Goal: Information Seeking & Learning: Learn about a topic

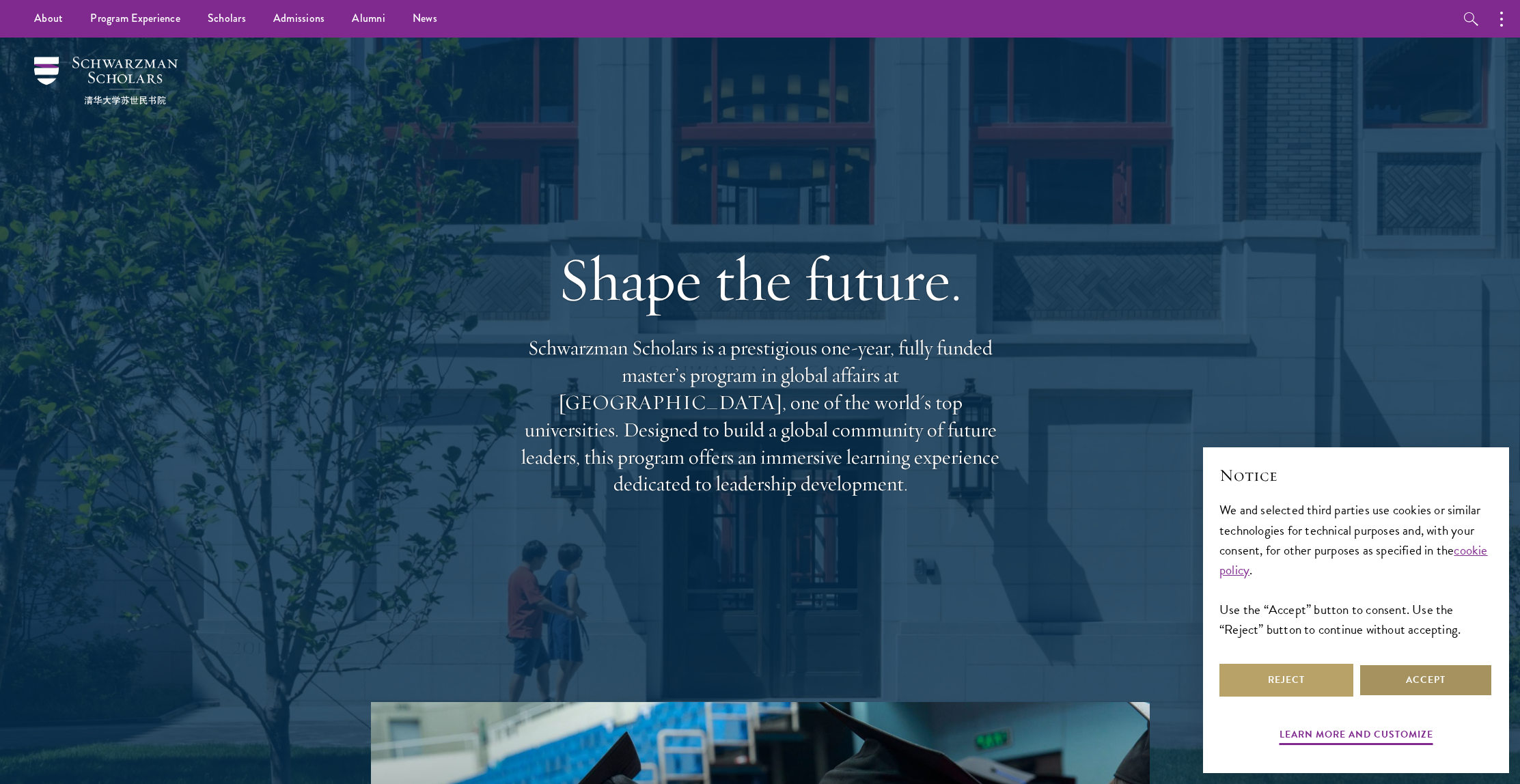
click at [1459, 687] on button "Accept" at bounding box center [1426, 680] width 134 height 33
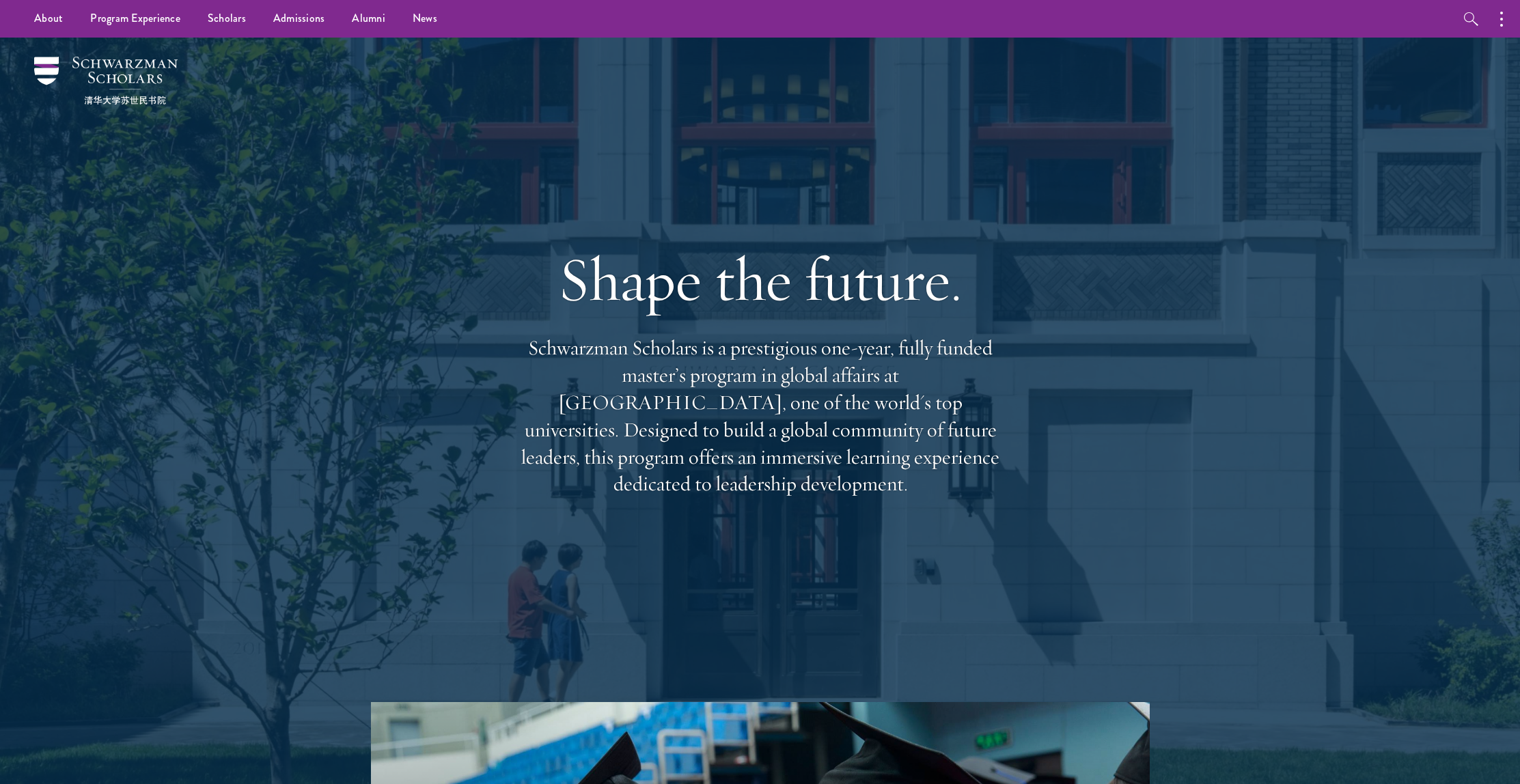
click at [250, 41] on div at bounding box center [760, 411] width 1520 height 746
click at [244, 28] on link "Scholars" at bounding box center [226, 19] width 65 height 38
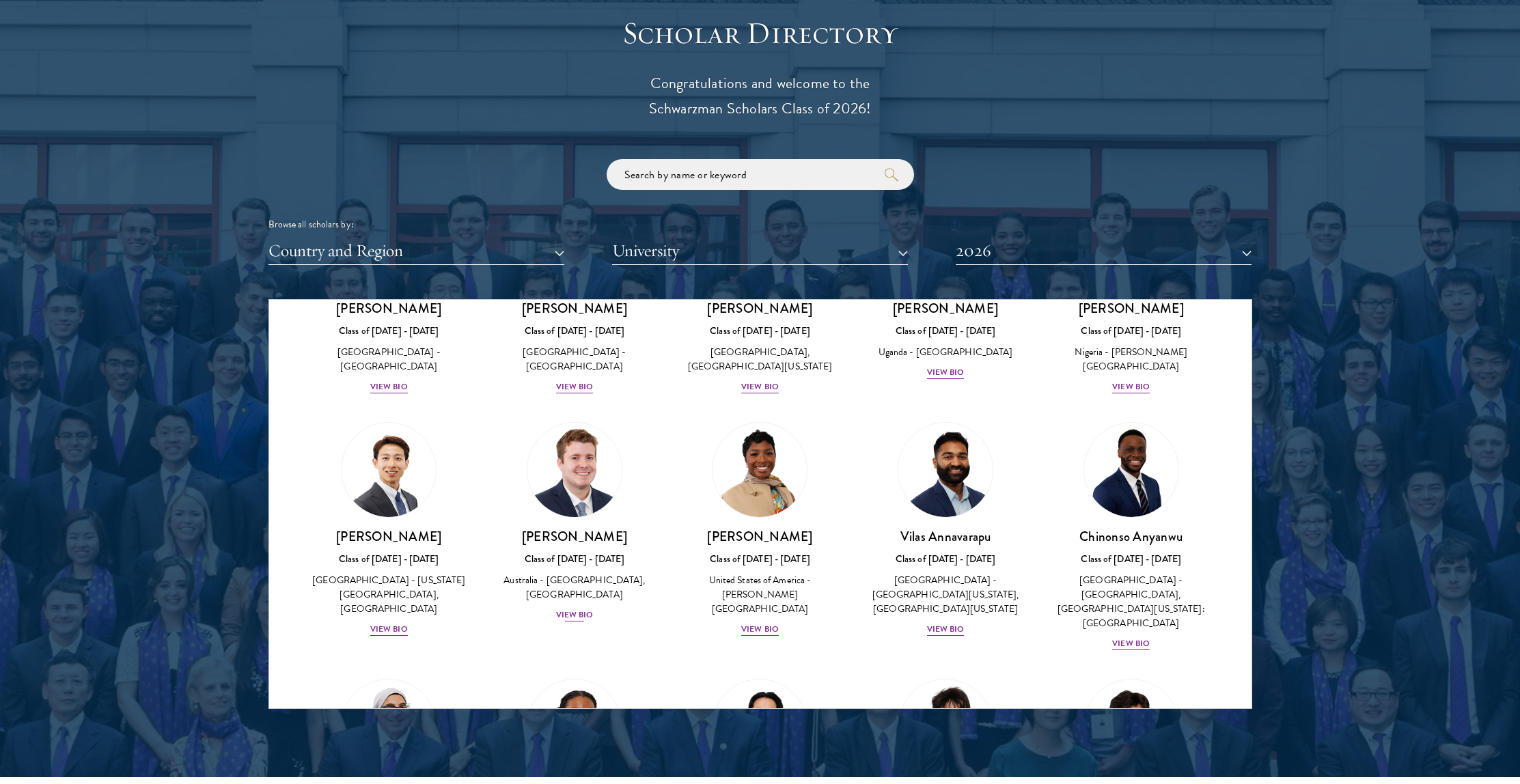
scroll to position [408, 0]
click at [579, 620] on div "View Bio" at bounding box center [575, 613] width 38 height 13
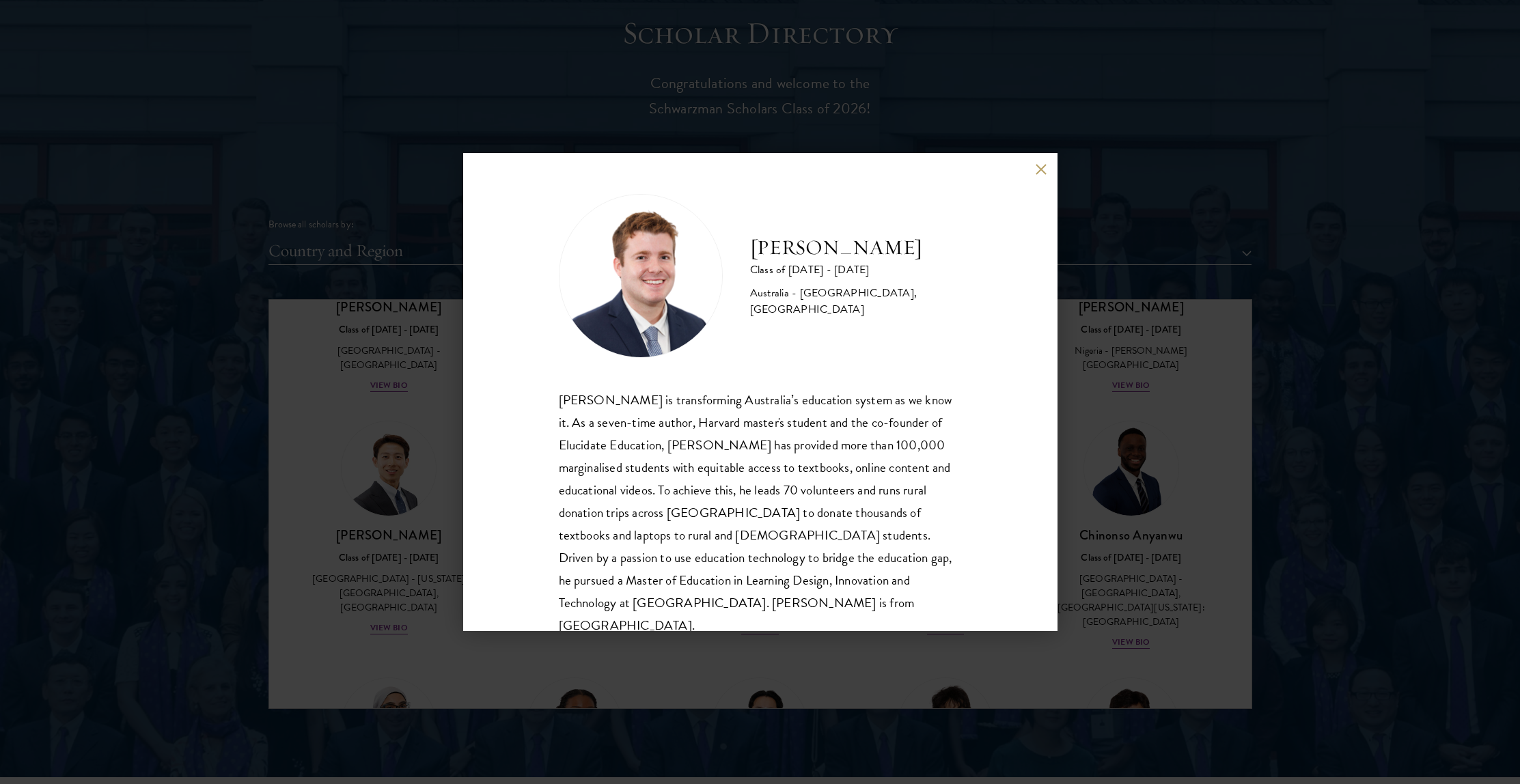
drag, startPoint x: 880, startPoint y: 301, endPoint x: 600, endPoint y: 154, distance: 316.2
click at [600, 154] on div "Jack Anderson Class of 2025 - 2026 Australia - University of Western Australia,…" at bounding box center [760, 392] width 594 height 478
click at [862, 373] on div "Jack Anderson Class of 2025 - 2026 Australia - University of Western Australia,…" at bounding box center [760, 415] width 403 height 443
click at [325, 212] on div "Jack Anderson Class of 2025 - 2026 Australia - University of Western Australia,…" at bounding box center [760, 392] width 1520 height 784
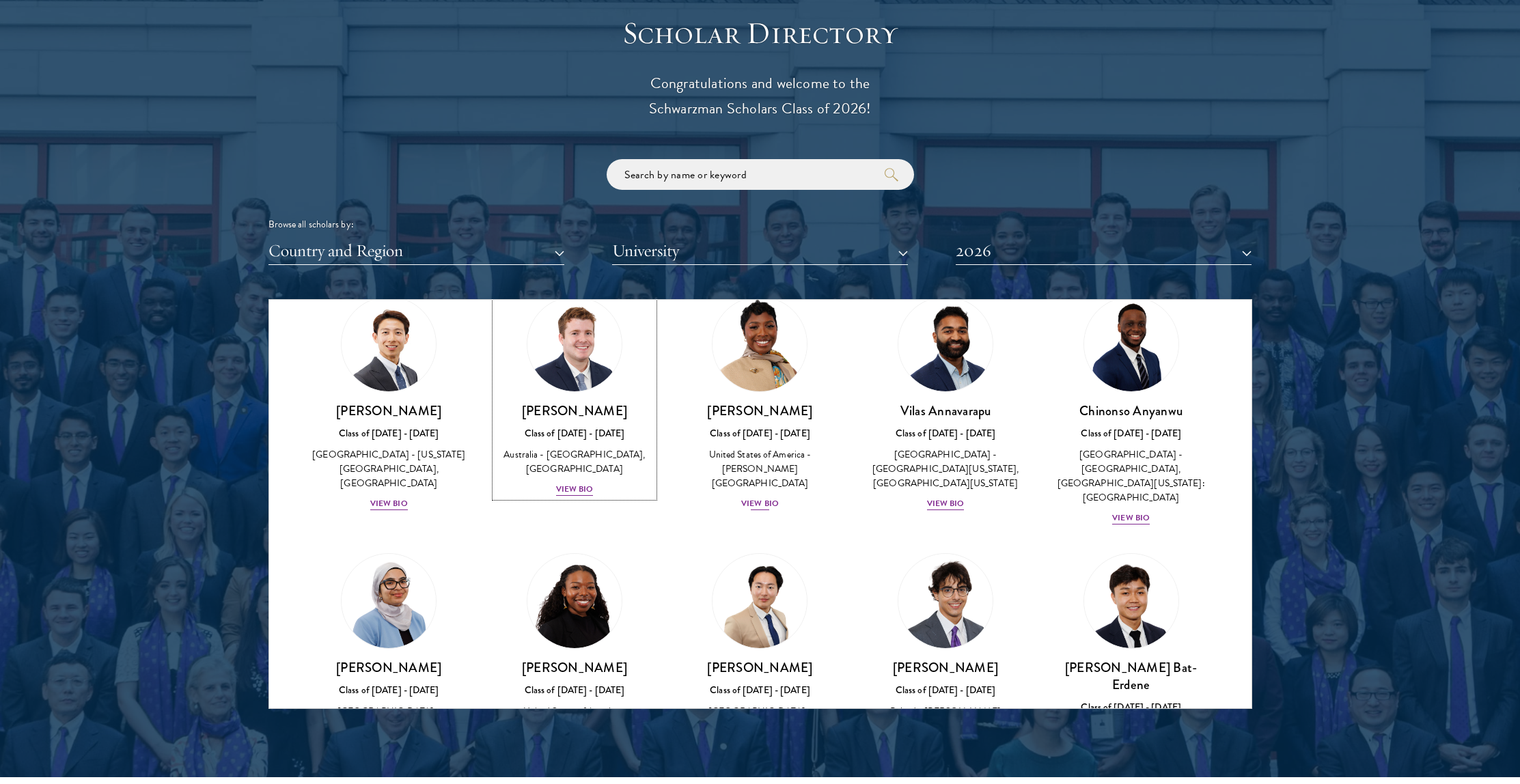
scroll to position [539, 0]
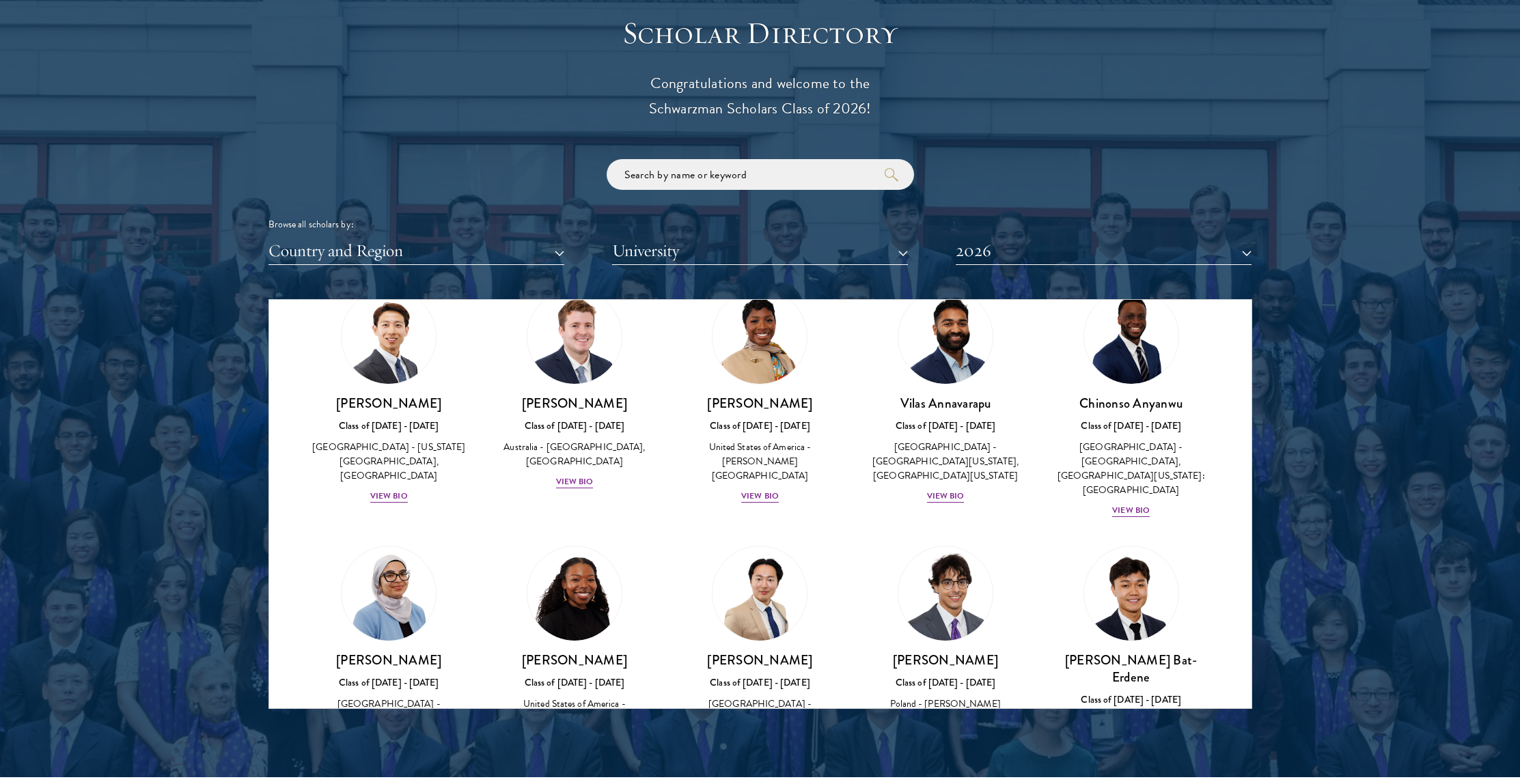
click at [101, 570] on div at bounding box center [760, 362] width 1520 height 831
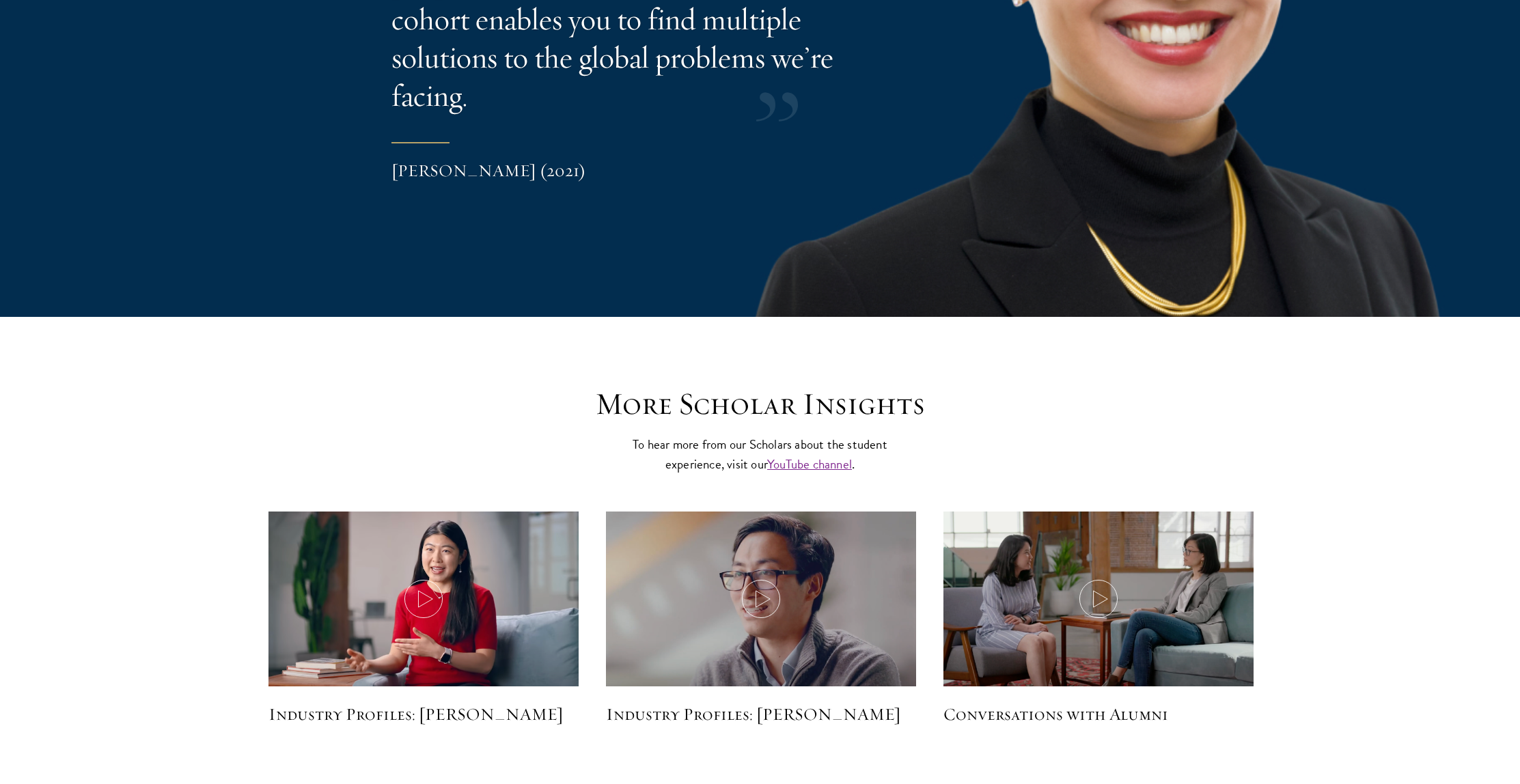
scroll to position [3308, 0]
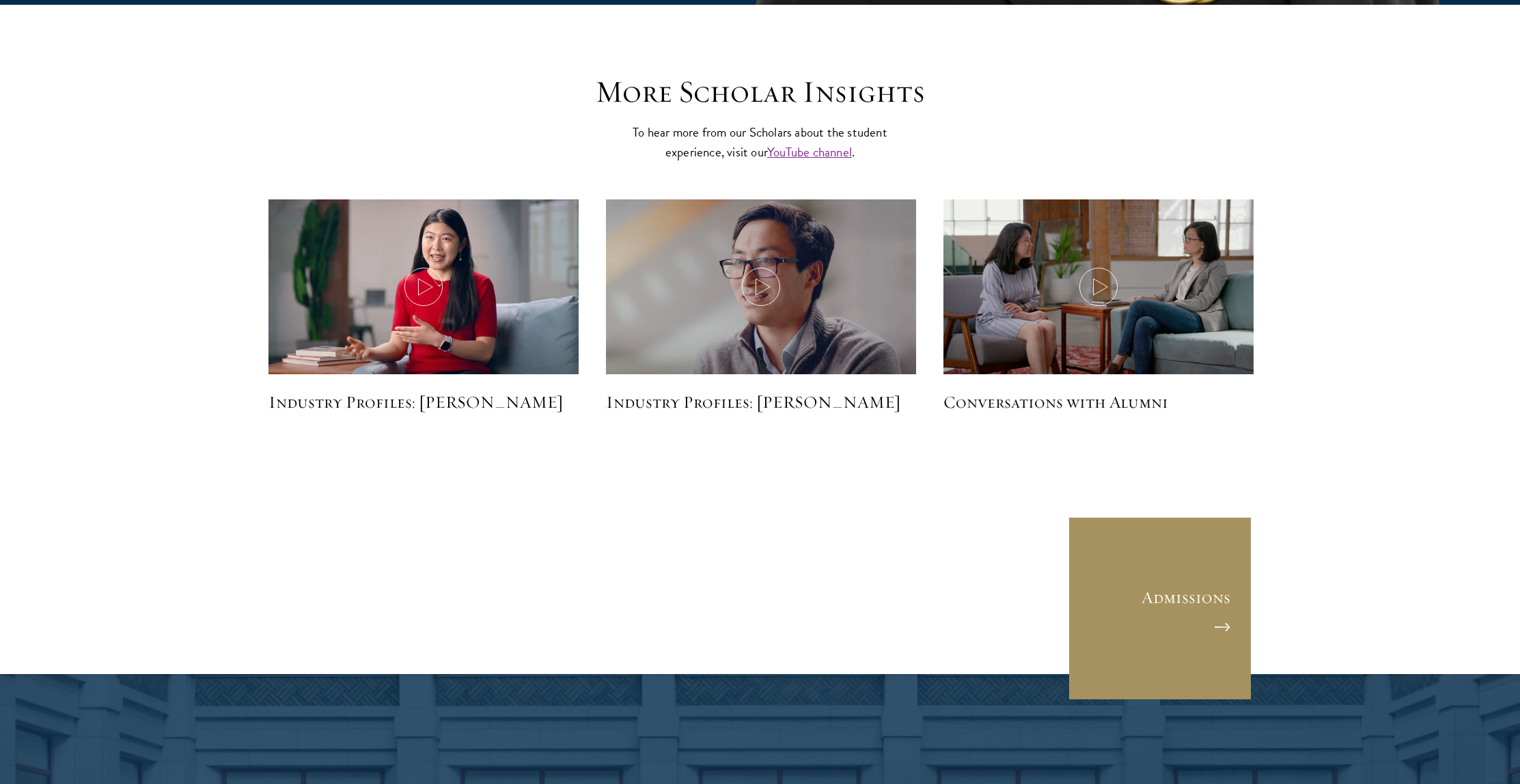
click at [1134, 588] on link "Admissions" at bounding box center [1160, 608] width 185 height 185
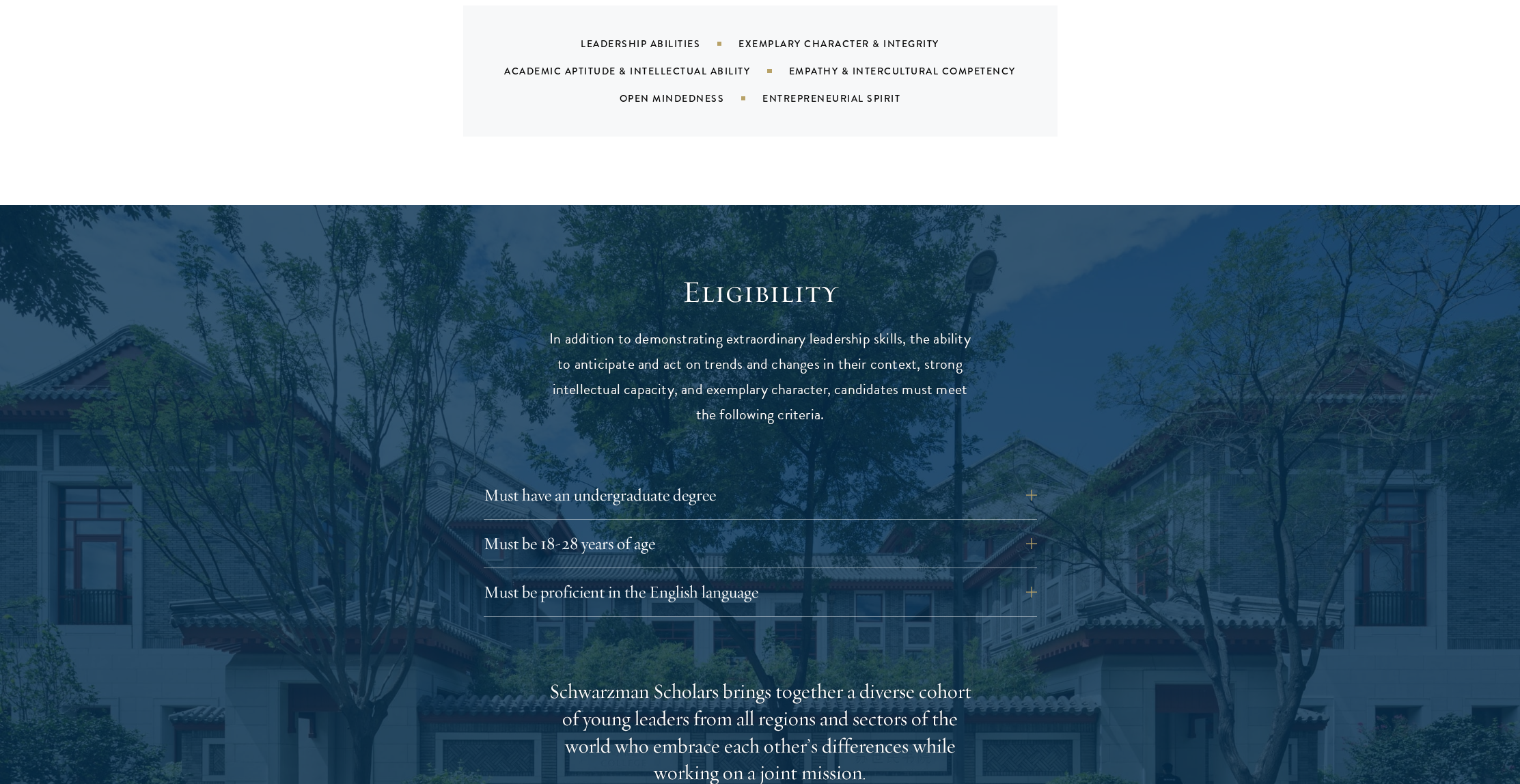
scroll to position [1743, 0]
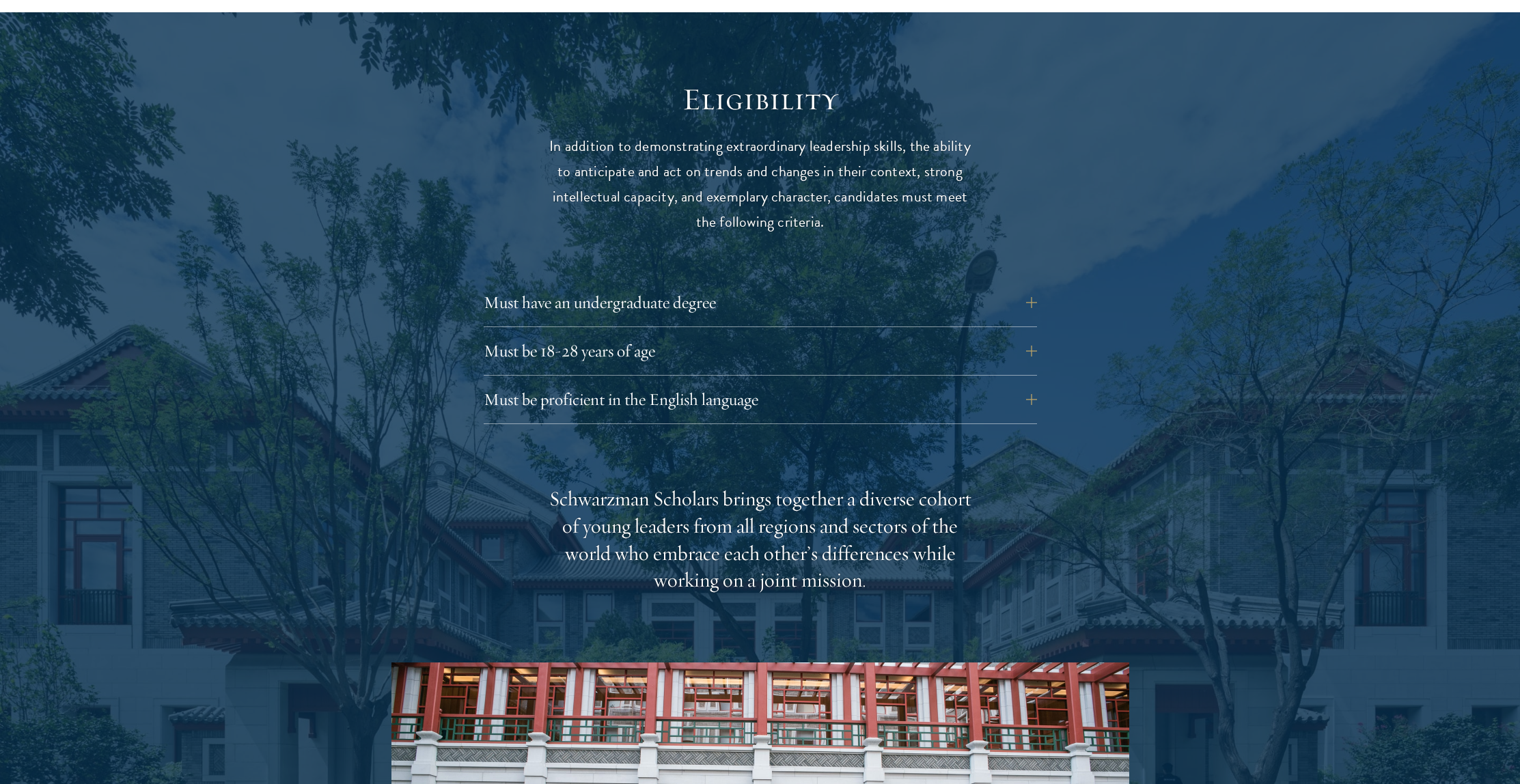
click at [868, 299] on div "Must have an undergraduate degree Applicants who are currently enrolled in unde…" at bounding box center [760, 306] width 554 height 41
click at [855, 286] on button "Must have an undergraduate degree" at bounding box center [770, 302] width 554 height 33
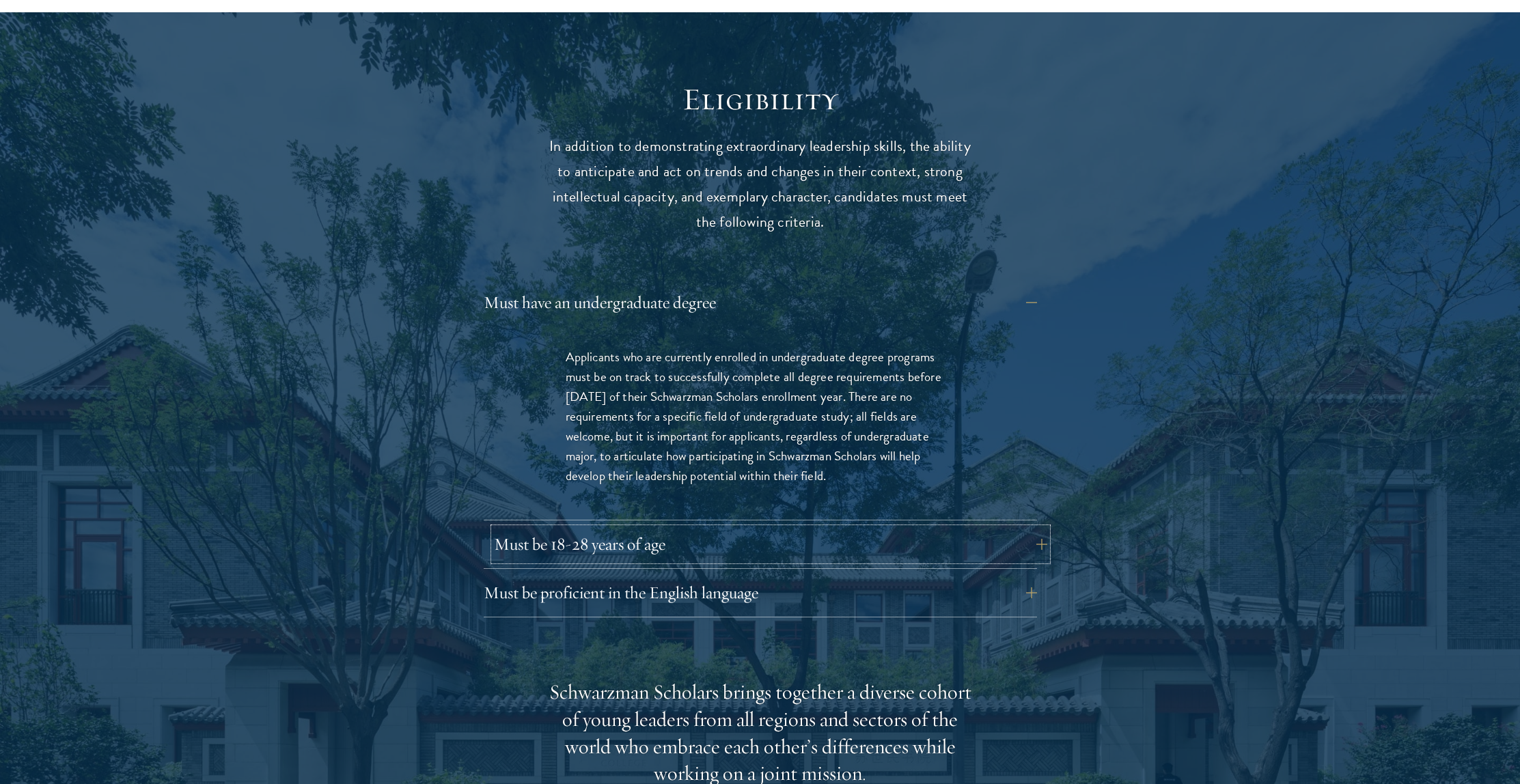
click at [758, 528] on button "Must be 18-28 years of age" at bounding box center [770, 544] width 554 height 33
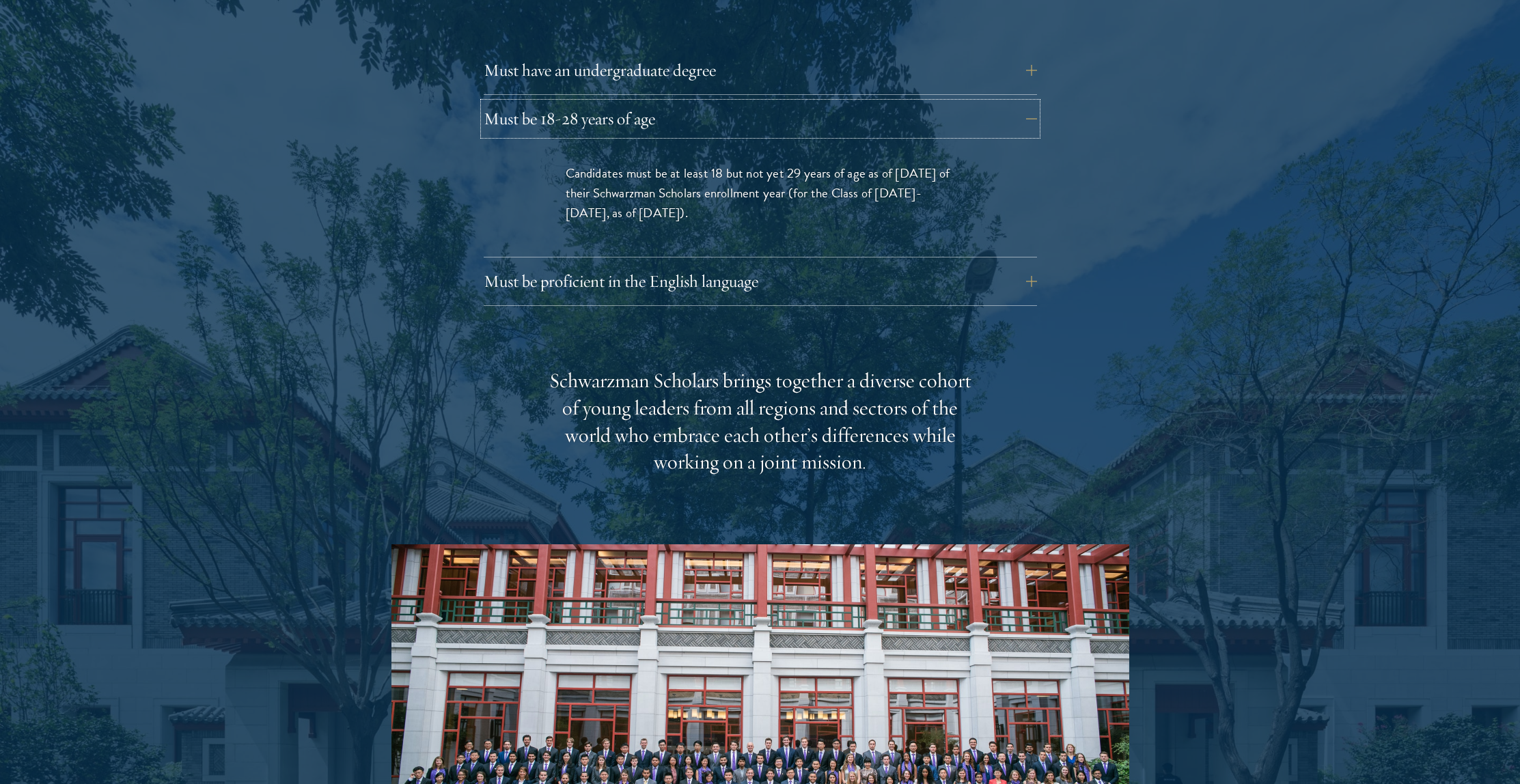
scroll to position [1977, 0]
click at [702, 264] on button "Must be proficient in the English language" at bounding box center [770, 280] width 554 height 33
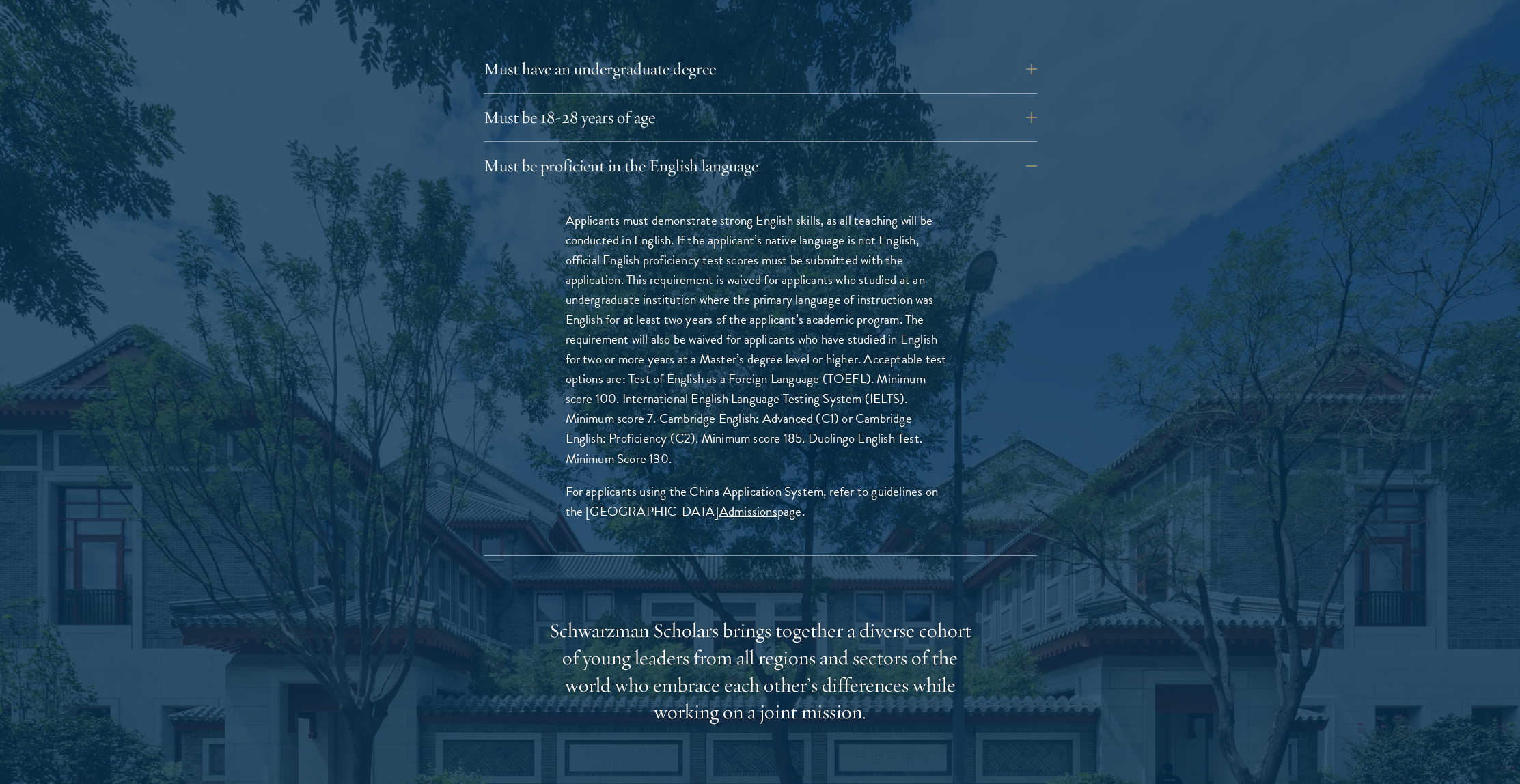
click at [749, 372] on p "Applicants must demonstrate strong English skills, as all teaching will be cond…" at bounding box center [760, 339] width 389 height 258
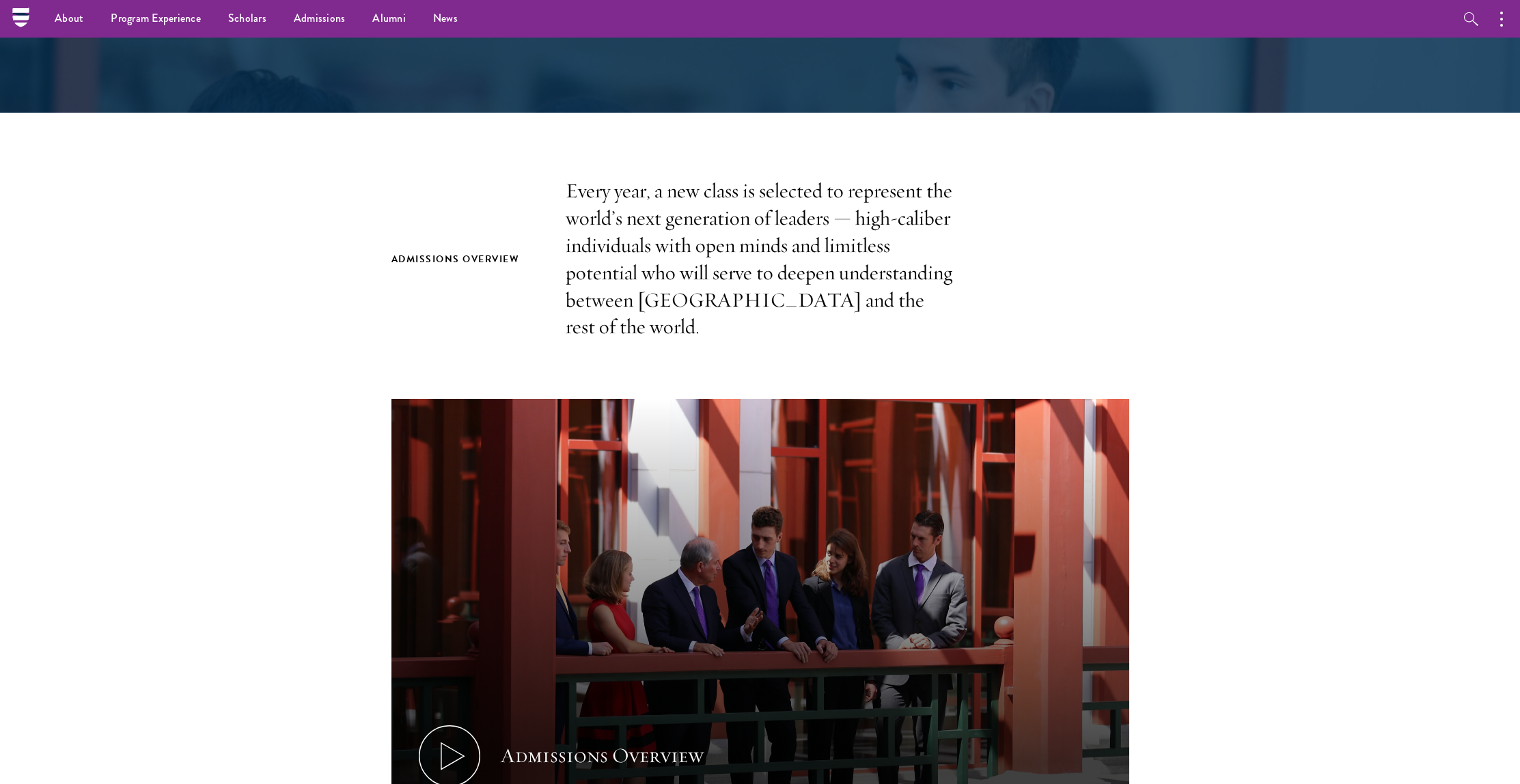
scroll to position [0, 0]
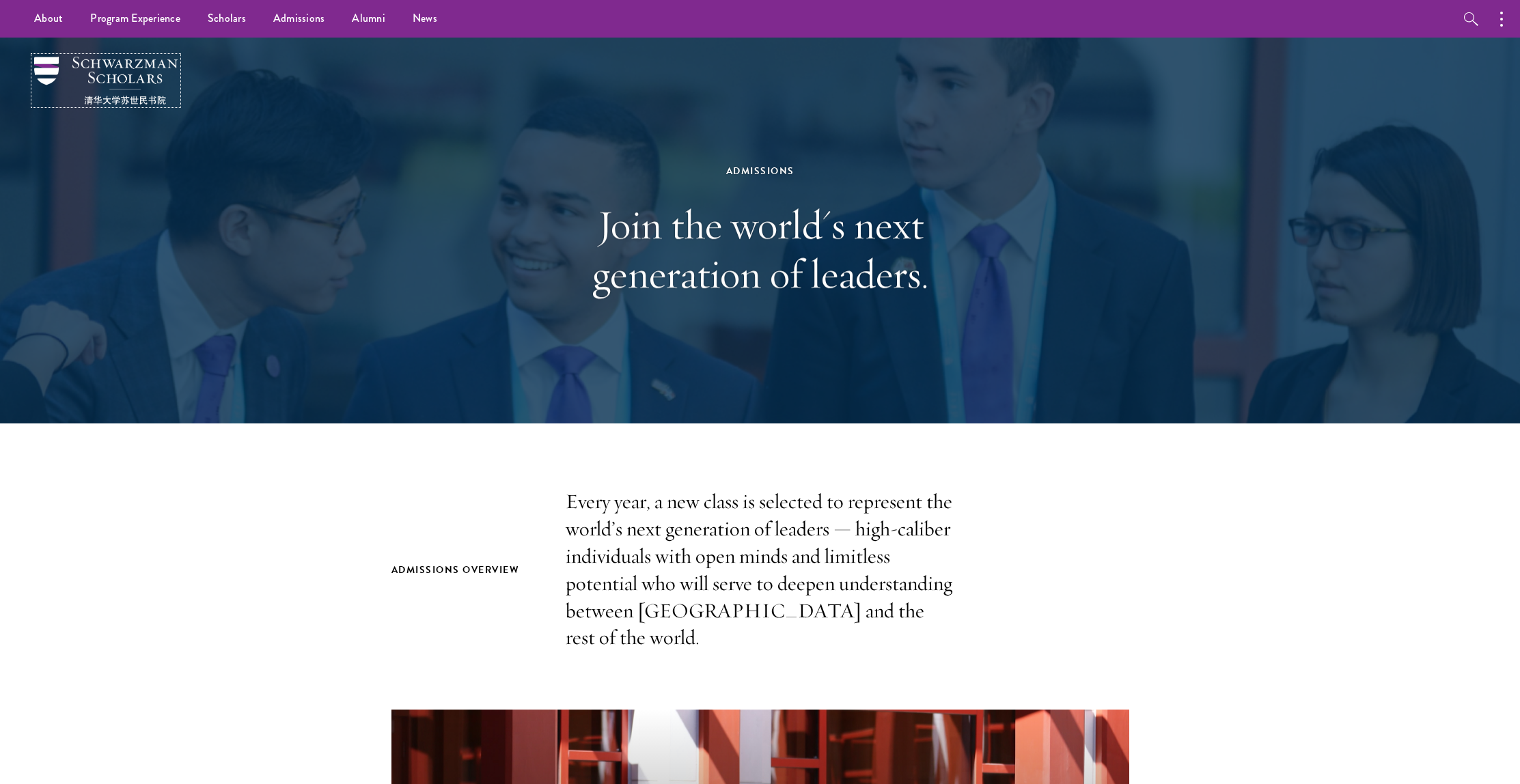
click at [103, 69] on img at bounding box center [106, 80] width 143 height 48
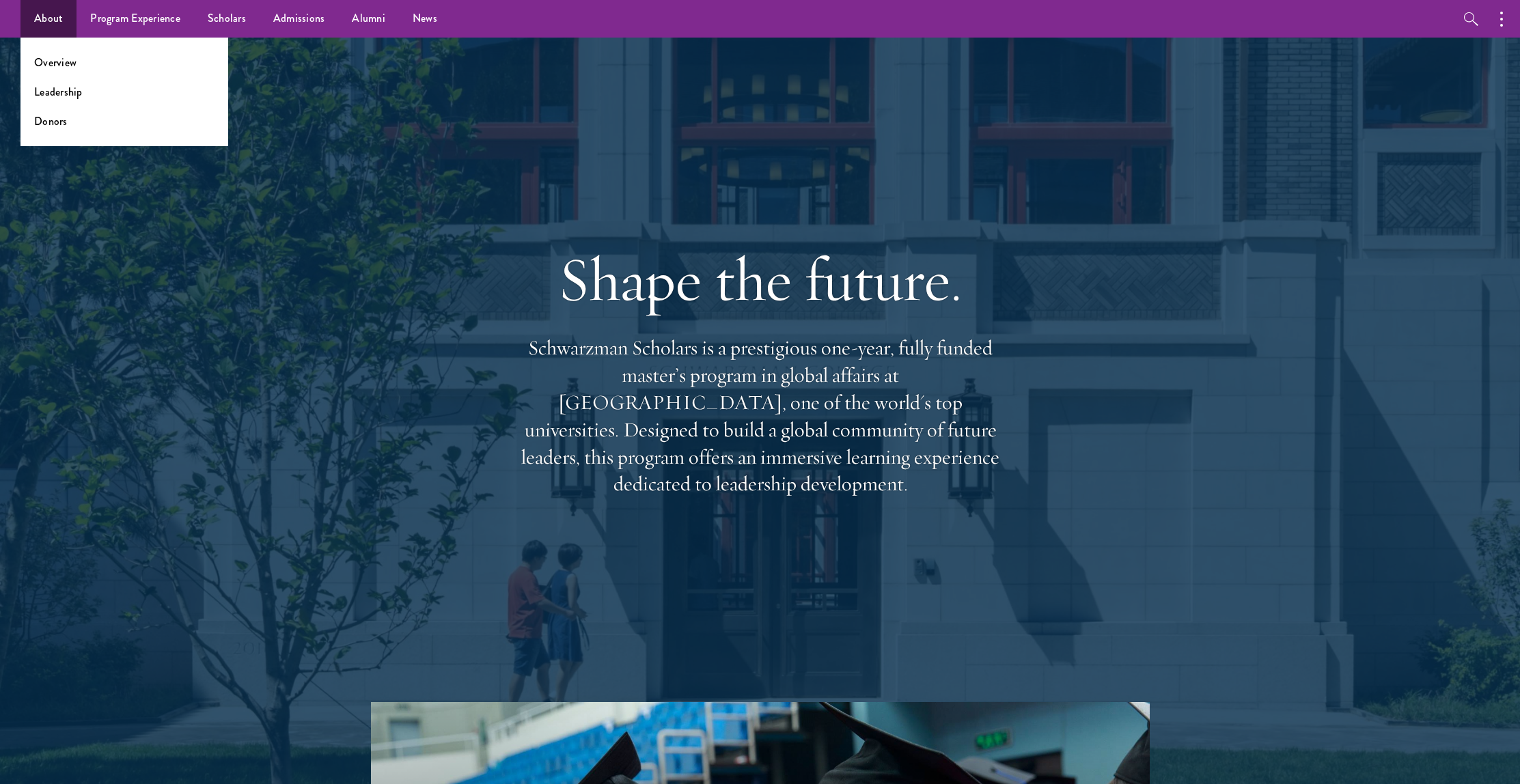
click at [57, 53] on ul "Overview Leadership Donors" at bounding box center [124, 92] width 207 height 109
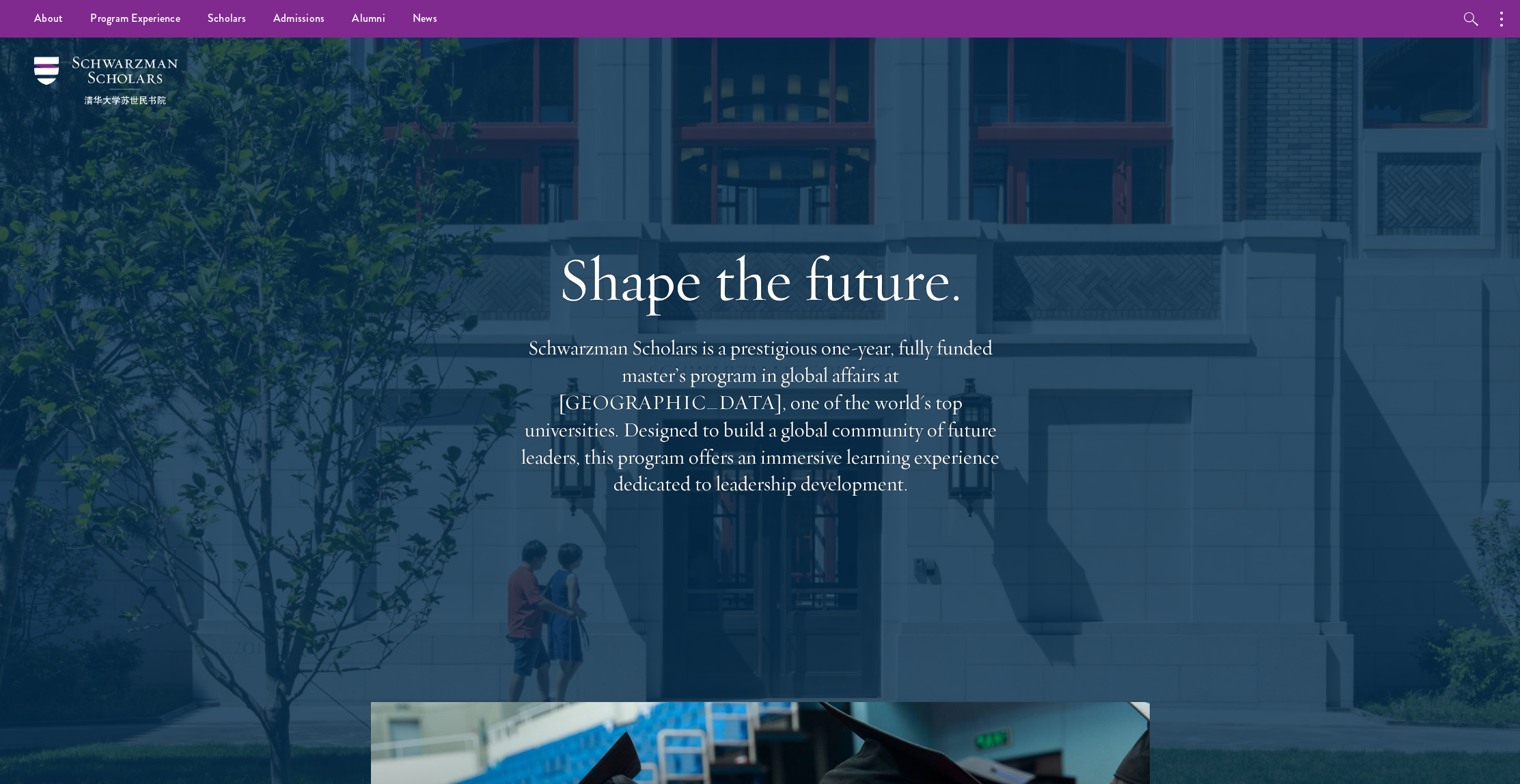
click at [745, 419] on p "Schwarzman Scholars is a prestigious one-year, fully funded master’s program in…" at bounding box center [760, 416] width 492 height 163
click at [804, 427] on p "Schwarzman Scholars is a prestigious one-year, fully funded master’s program in…" at bounding box center [760, 416] width 492 height 163
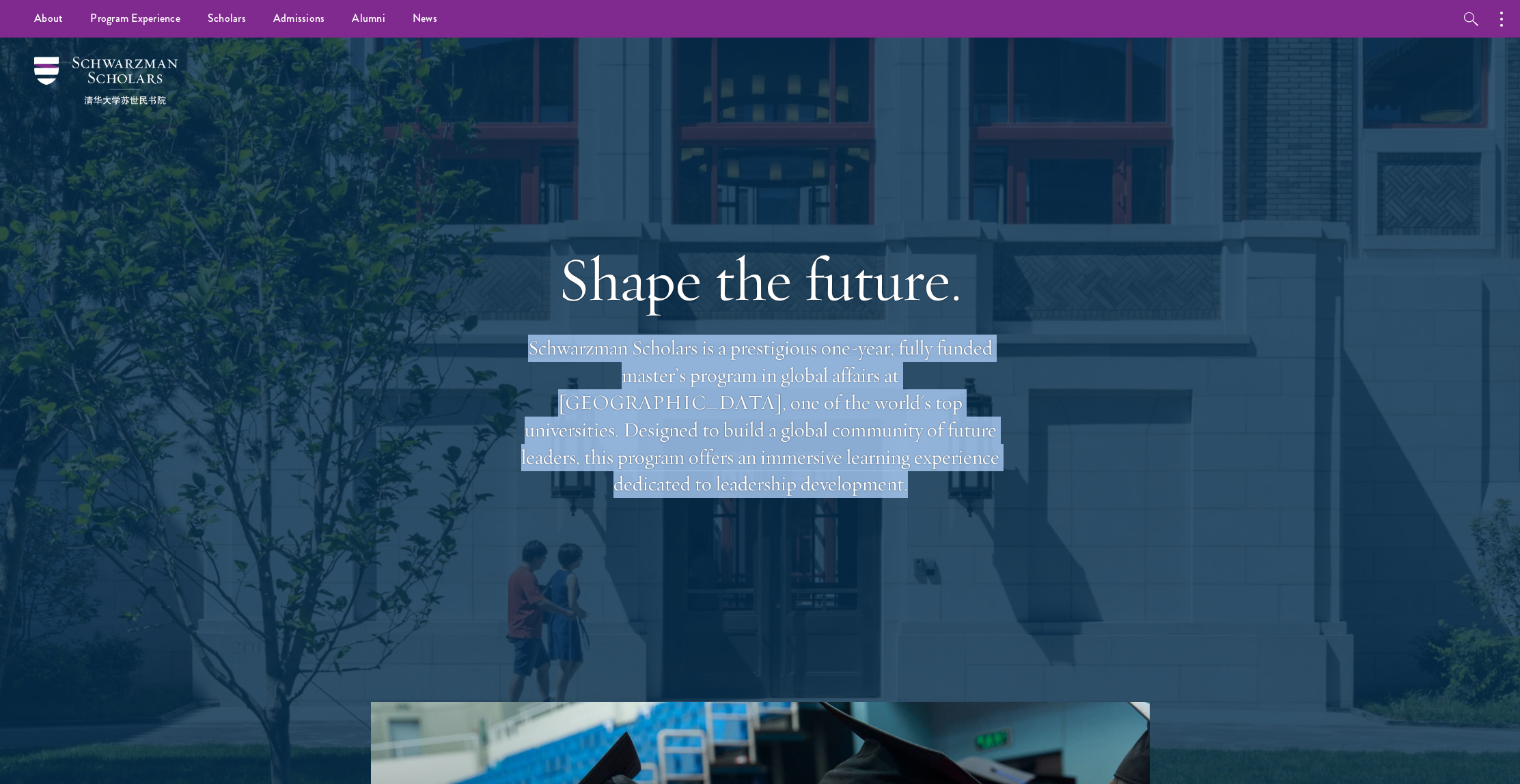
click at [804, 427] on p "Schwarzman Scholars is a prestigious one-year, fully funded master’s program in…" at bounding box center [760, 416] width 492 height 163
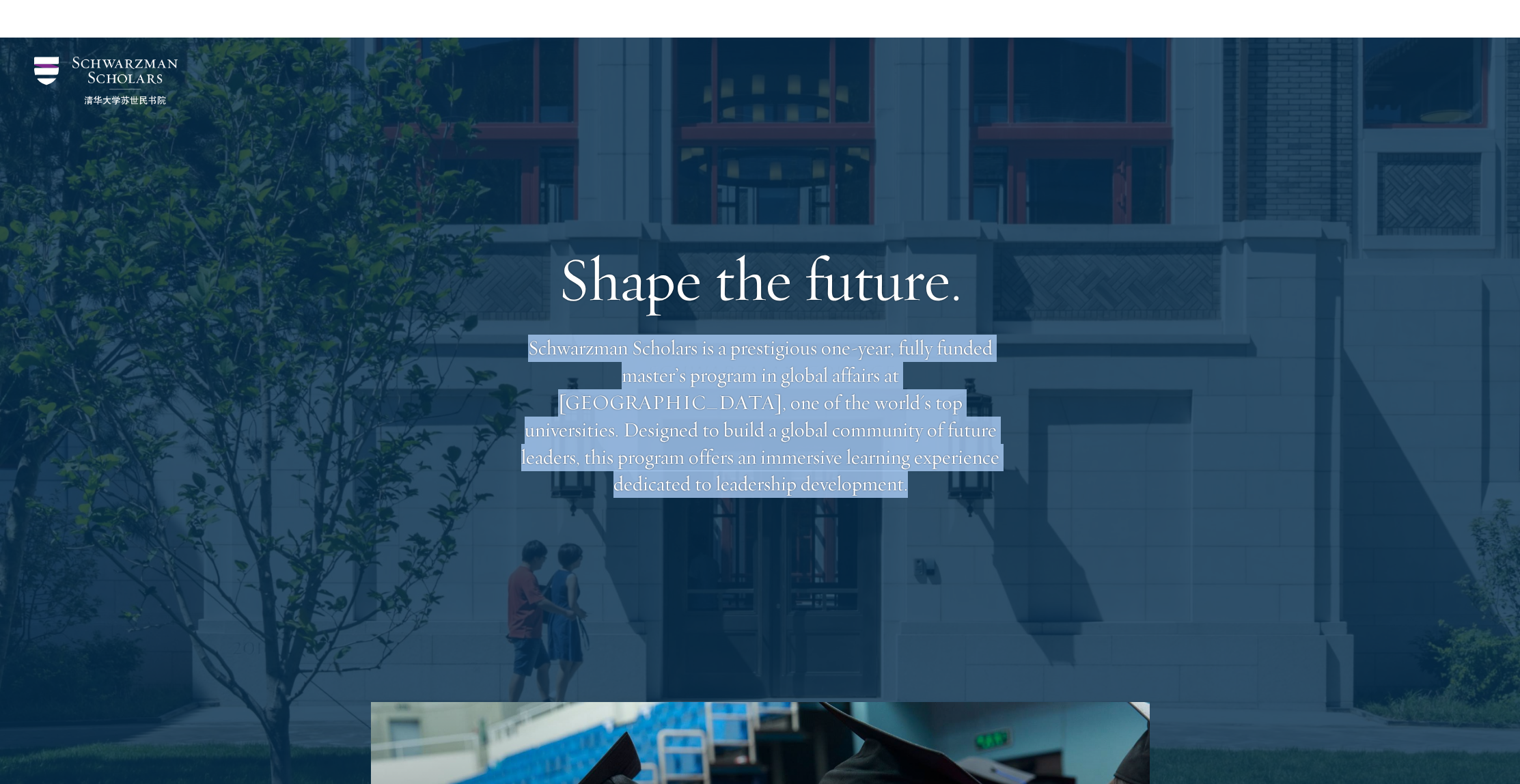
scroll to position [415, 0]
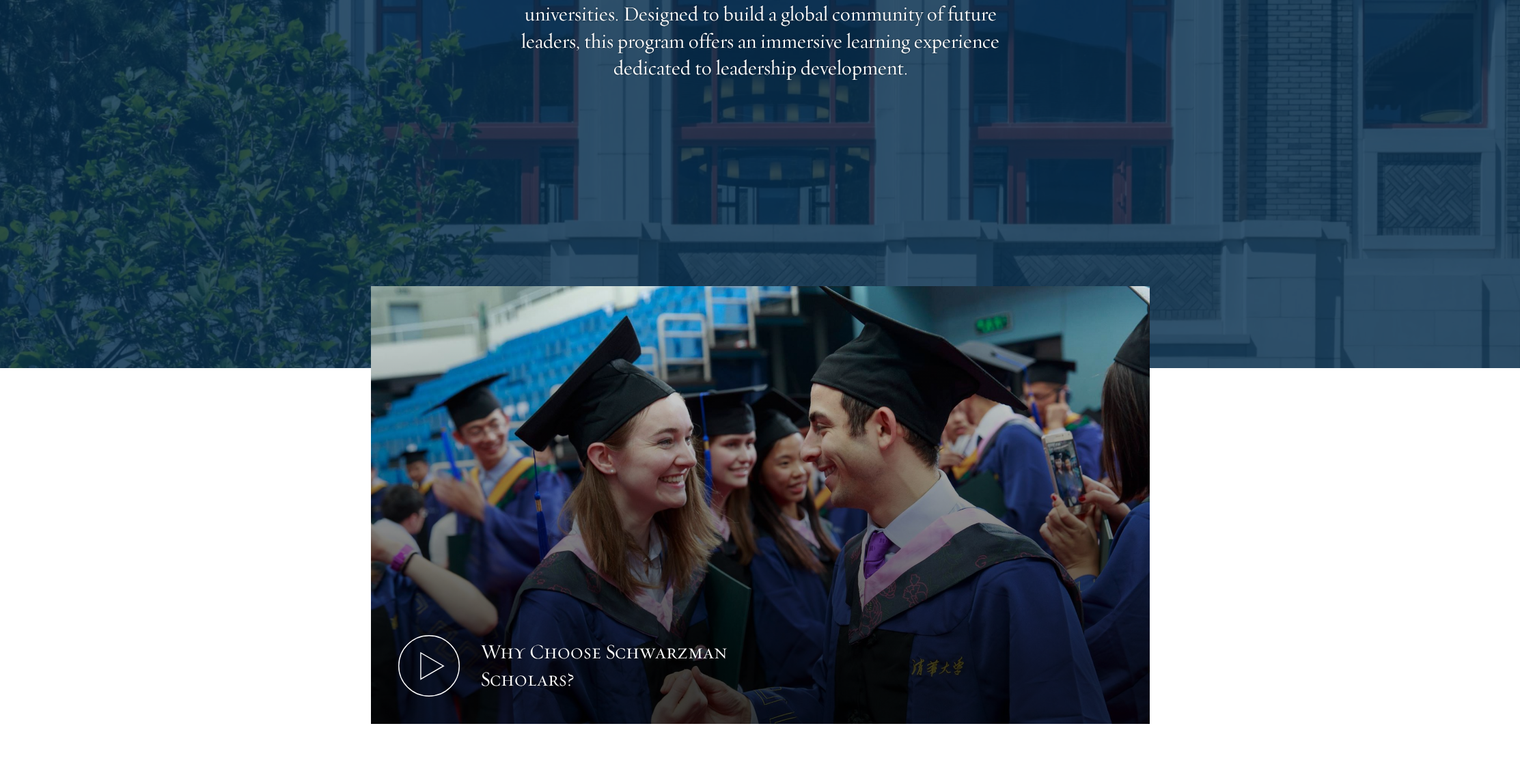
click at [1413, 407] on section "Why Choose Schwarzman Scholars? Shaping the Future of Global Affairs Schwarzman…" at bounding box center [760, 621] width 1520 height 671
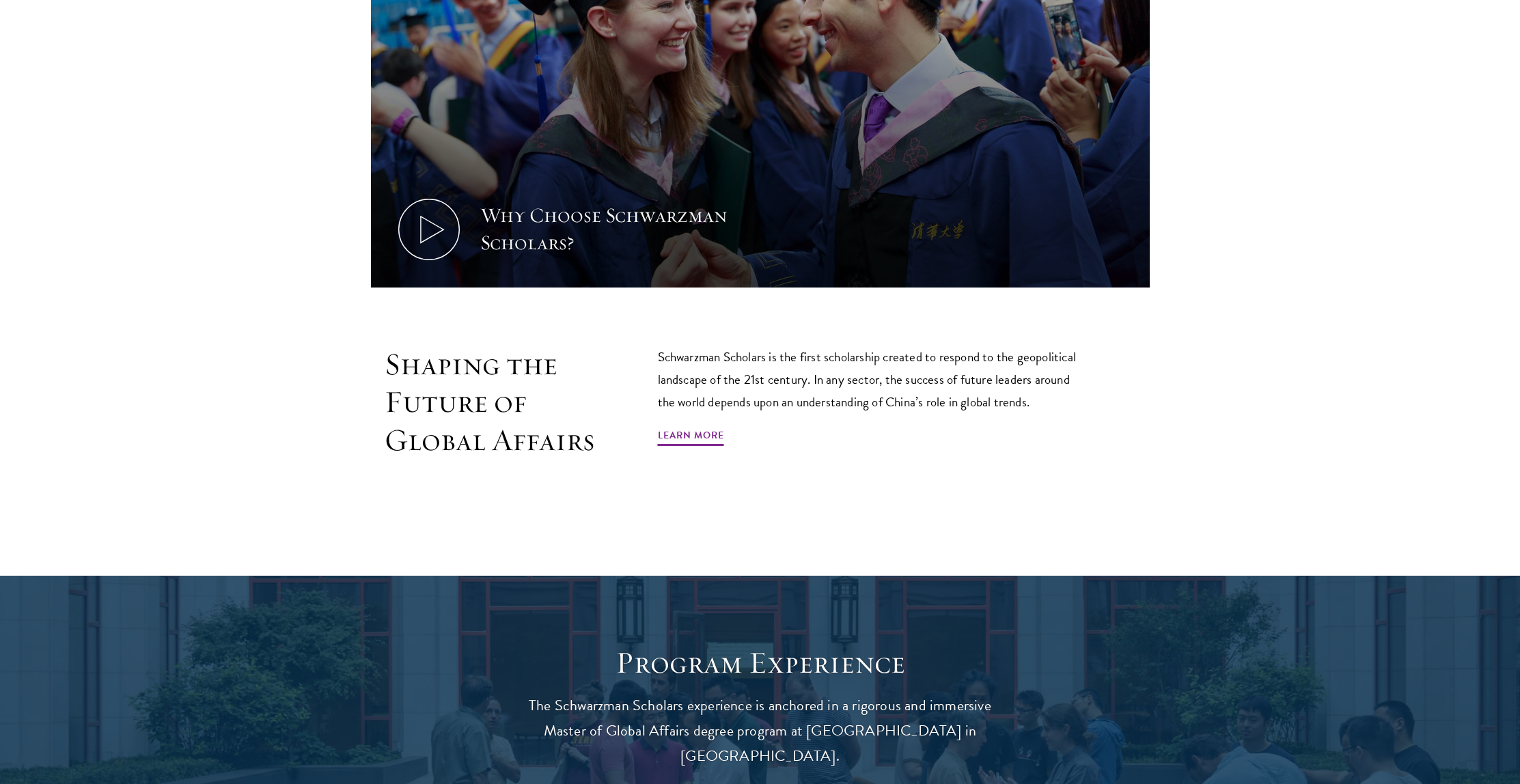
scroll to position [1037, 0]
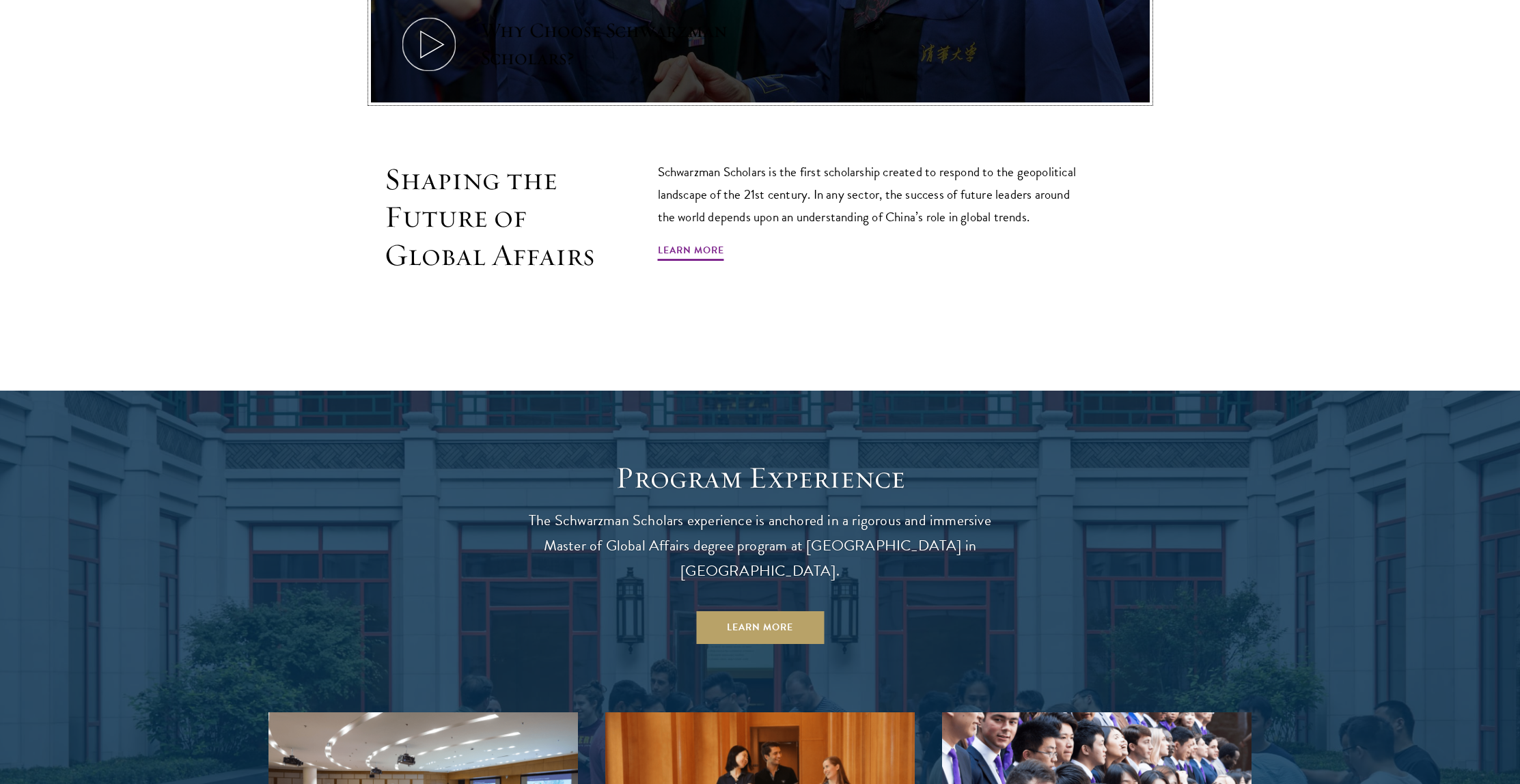
click at [510, 19] on div "Why Choose Schwarzman Scholars?" at bounding box center [607, 44] width 253 height 54
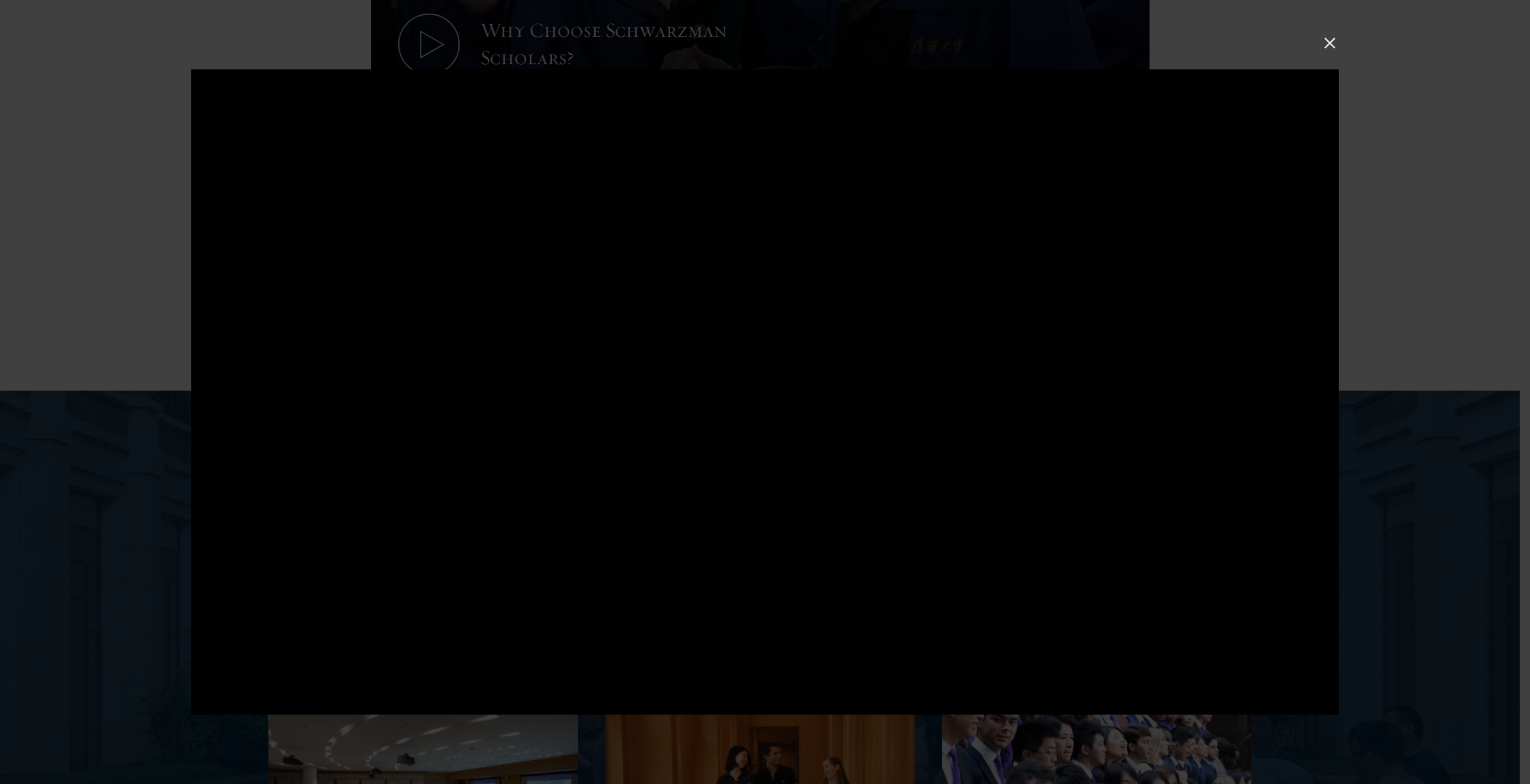
click at [1329, 39] on button at bounding box center [1330, 43] width 18 height 18
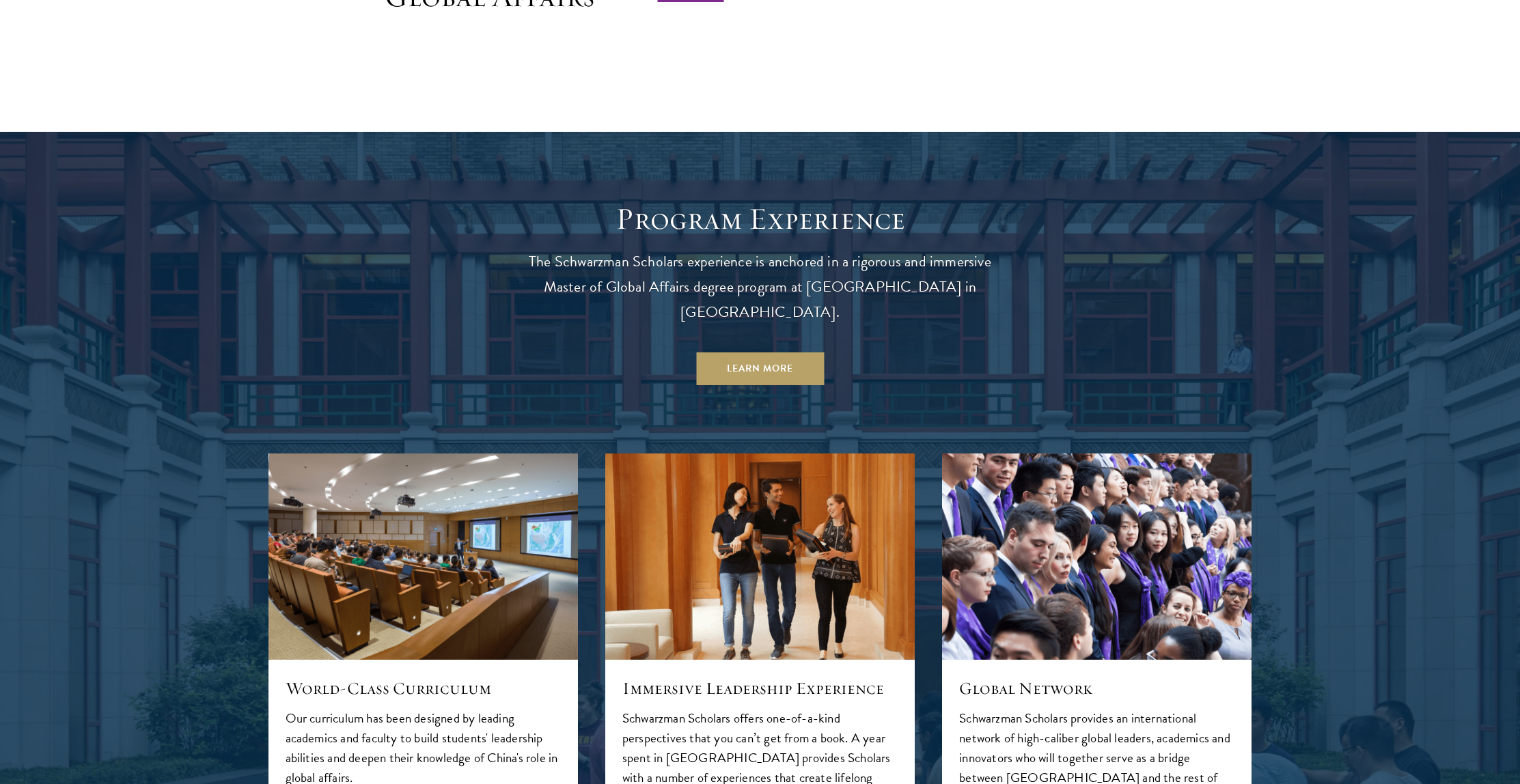
scroll to position [1489, 0]
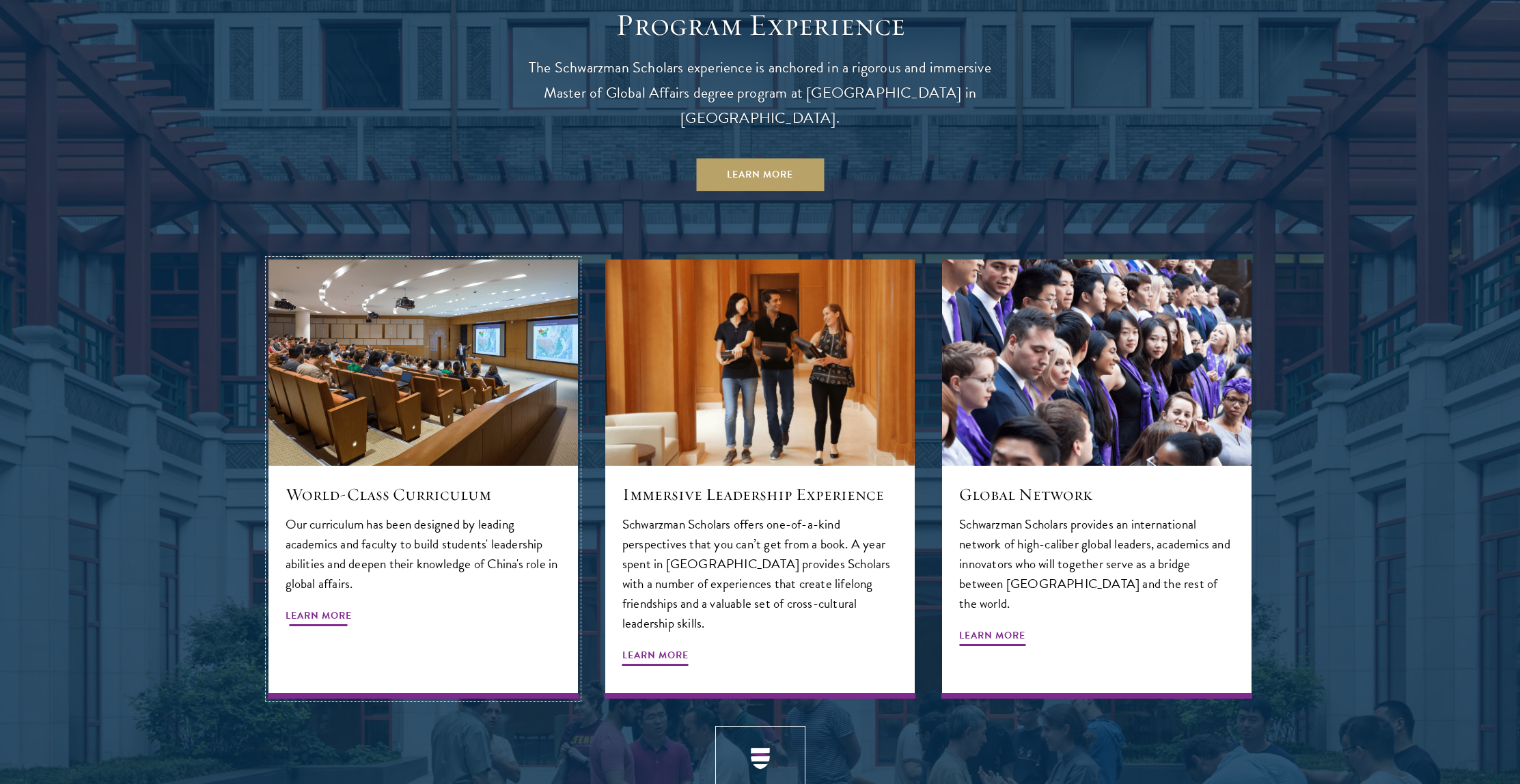
click at [317, 564] on p "Our curriculum has been designed by leading academics and faculty to build stud…" at bounding box center [423, 553] width 275 height 79
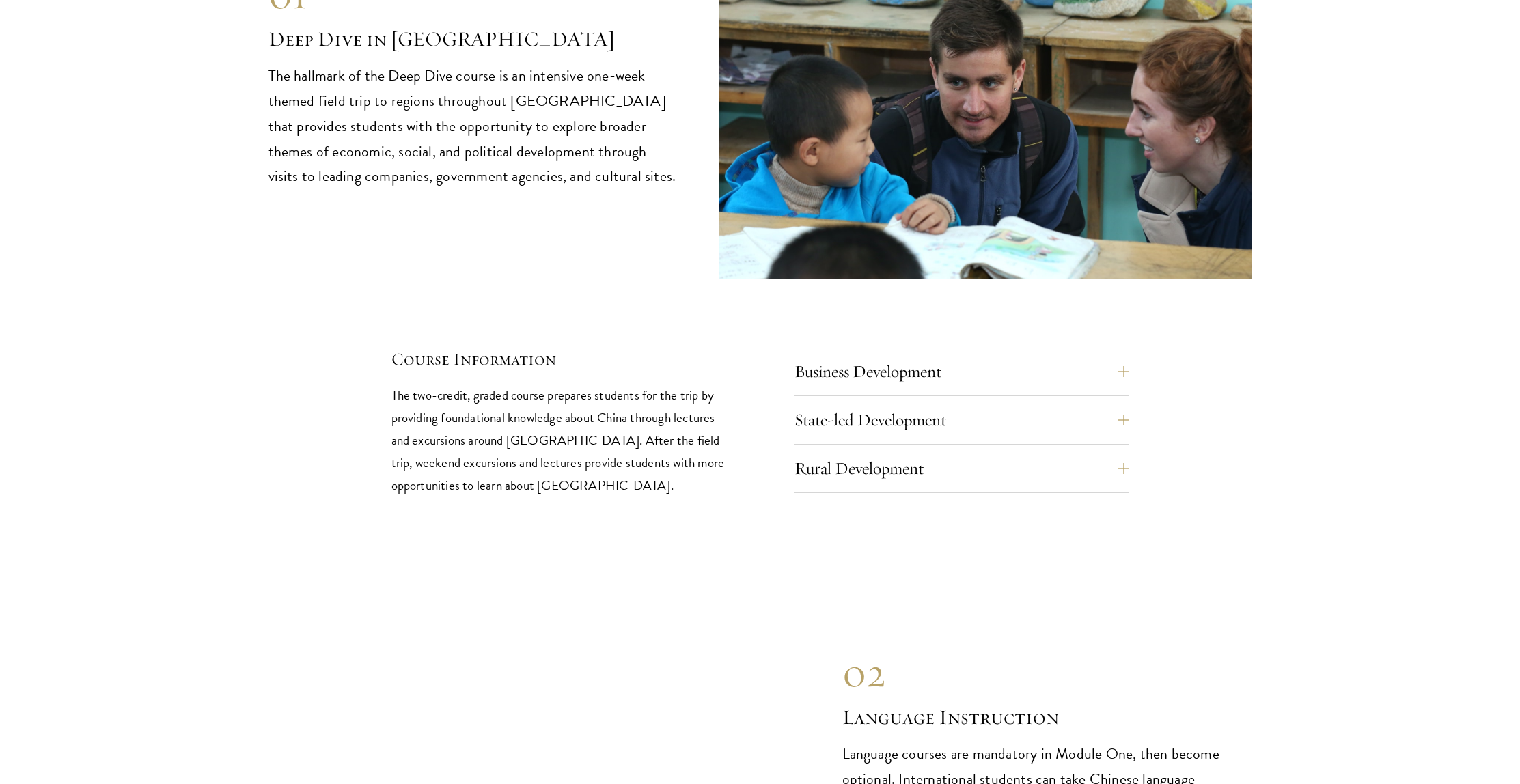
scroll to position [5773, 0]
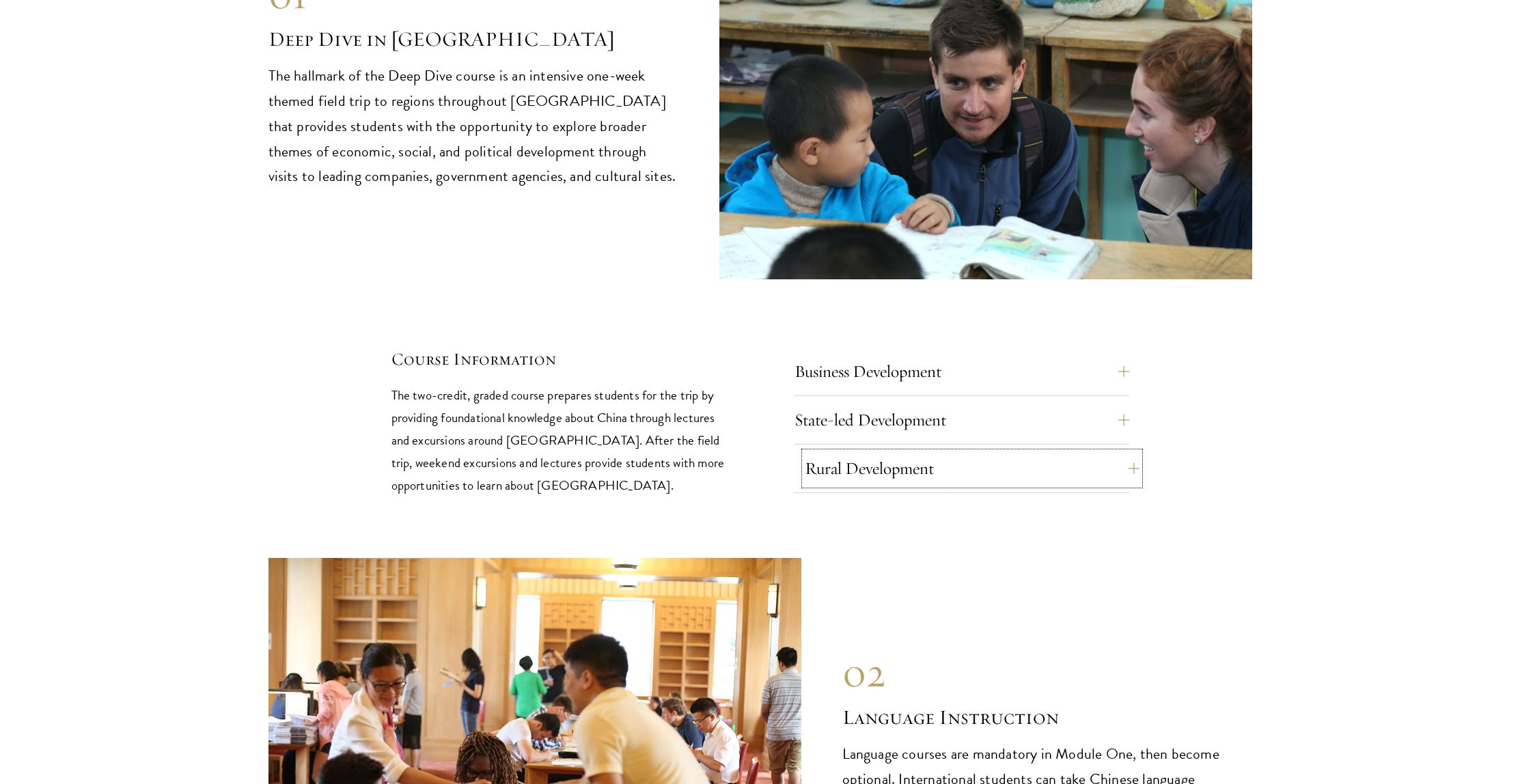
click at [818, 452] on button "Rural Development" at bounding box center [972, 468] width 335 height 33
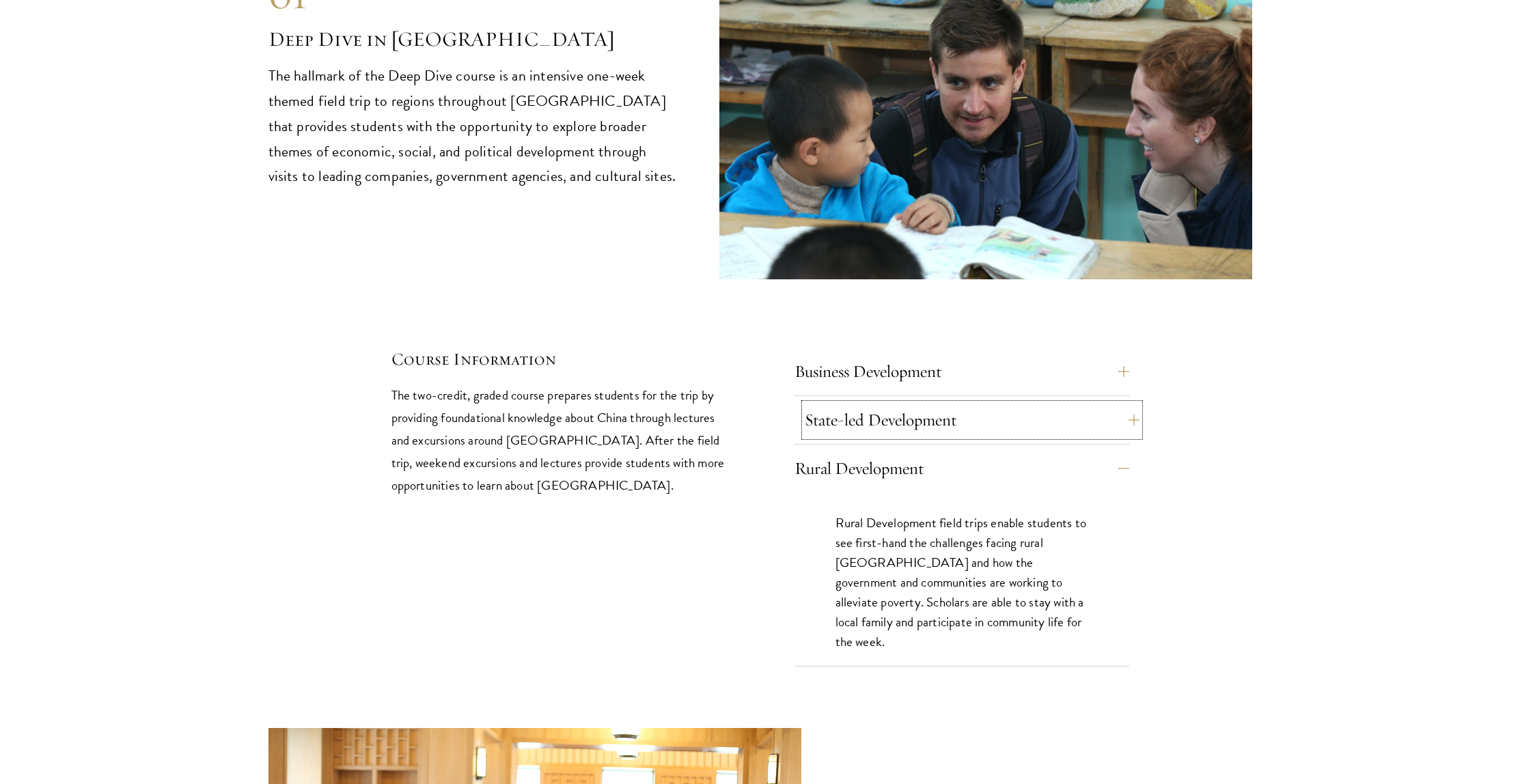
click at [818, 404] on button "State-led Development" at bounding box center [972, 420] width 335 height 33
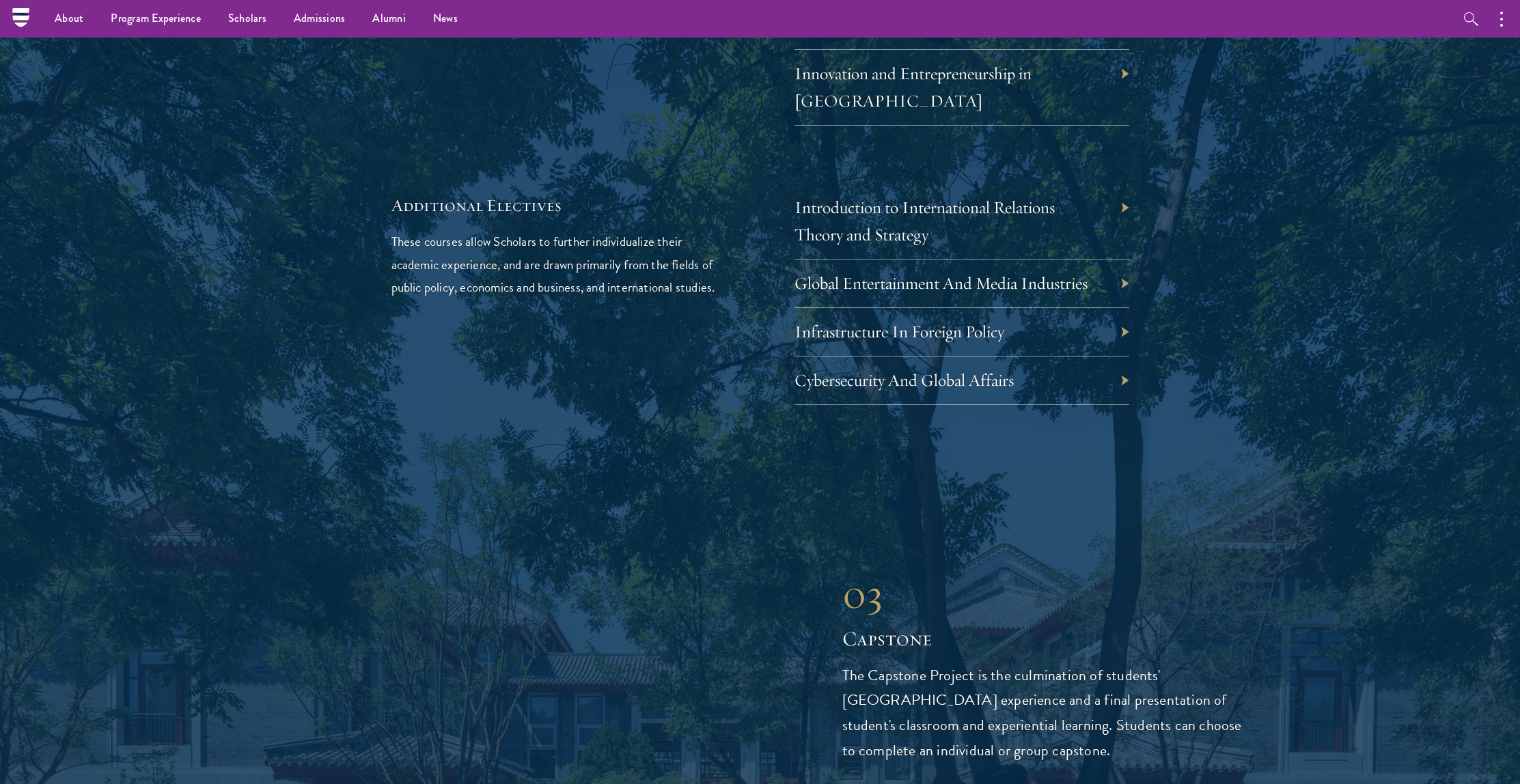
scroll to position [4351, 0]
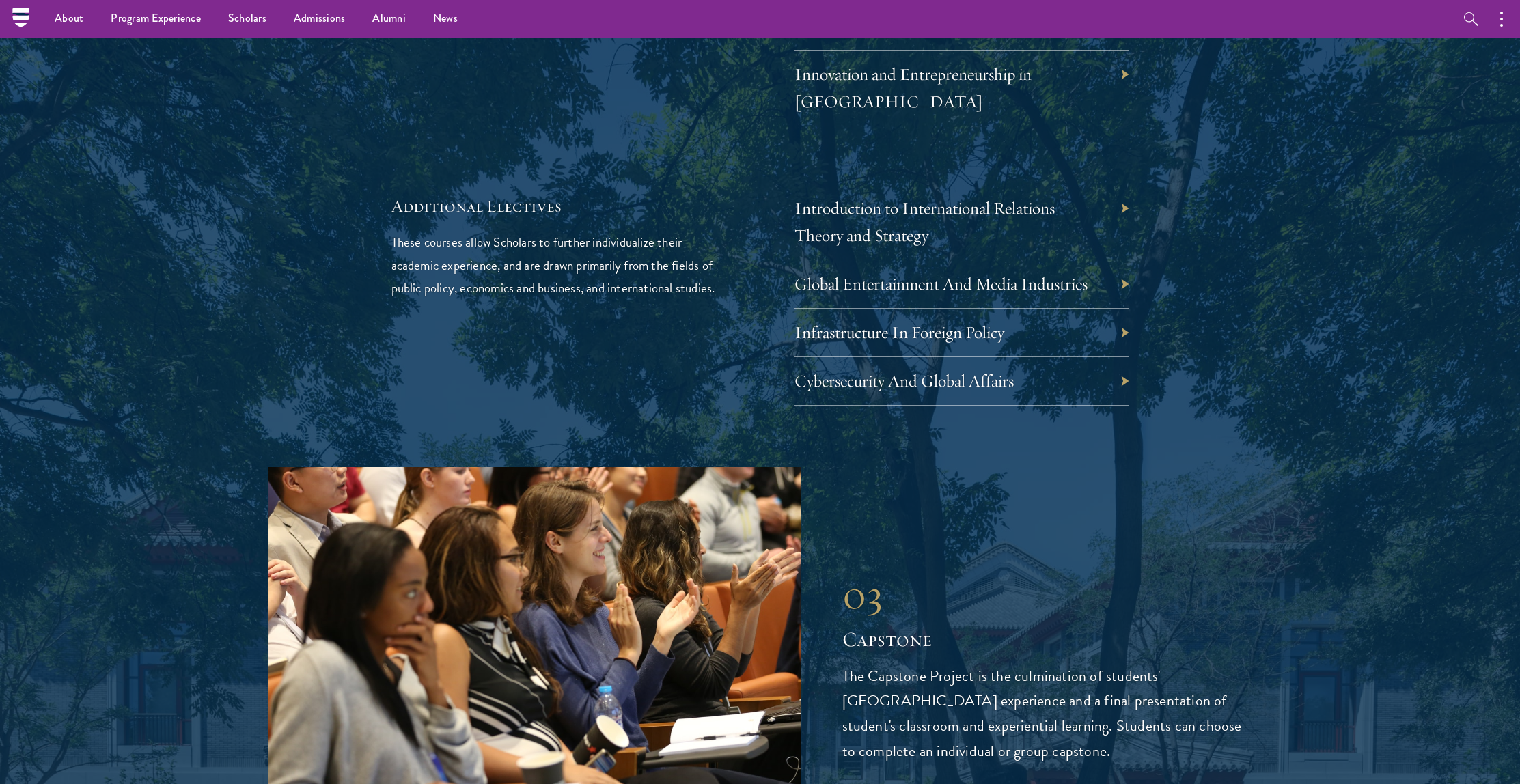
click at [827, 357] on div "Cybersecurity And Global Affairs" at bounding box center [962, 381] width 335 height 48
click at [835, 370] on link "Cybersecurity And Global Affairs" at bounding box center [914, 380] width 219 height 21
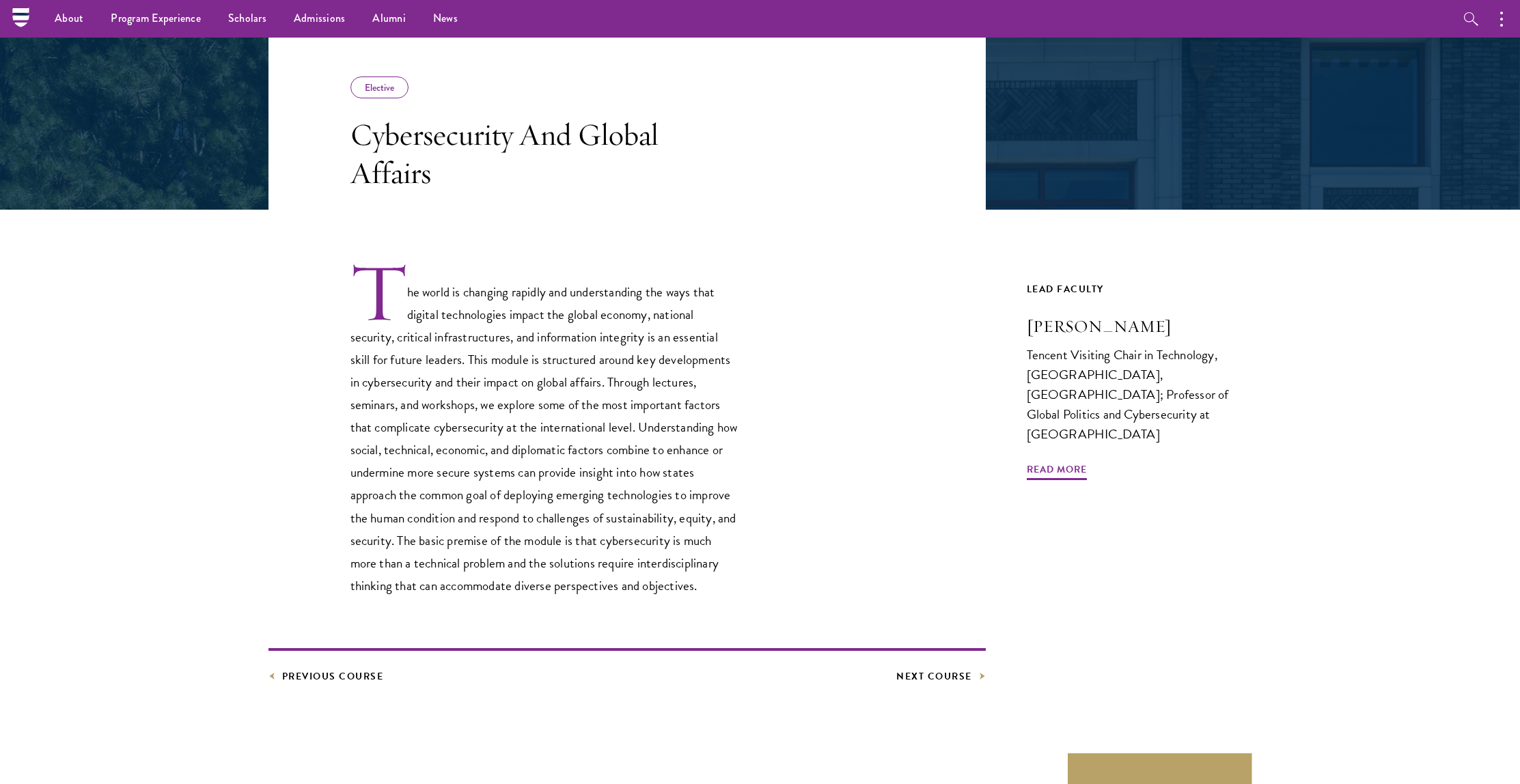
scroll to position [210, 0]
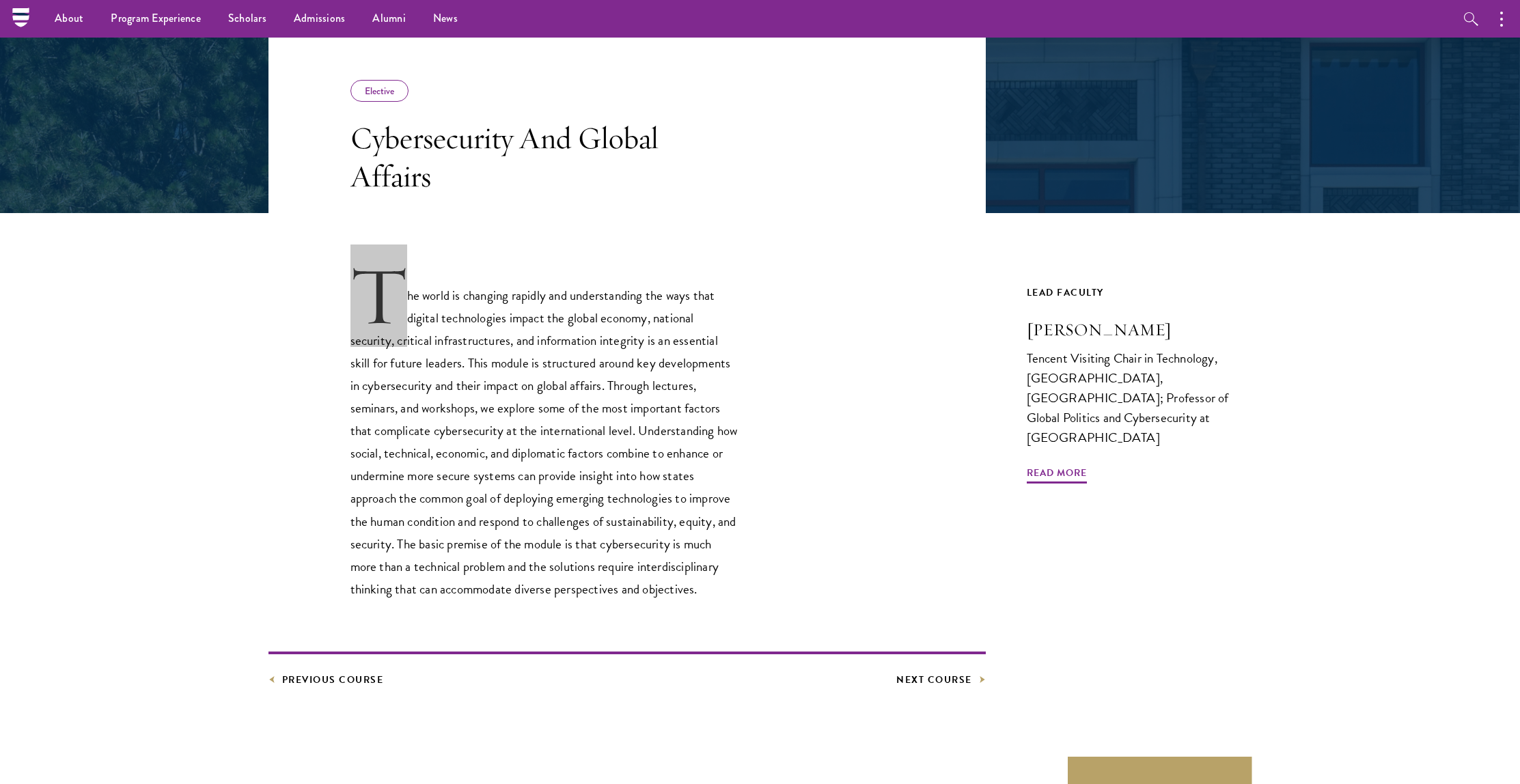
drag, startPoint x: 406, startPoint y: 299, endPoint x: 362, endPoint y: 294, distance: 44.3
click at [362, 294] on p "The world is changing rapidly and understanding the ways that digital technolog…" at bounding box center [545, 433] width 389 height 336
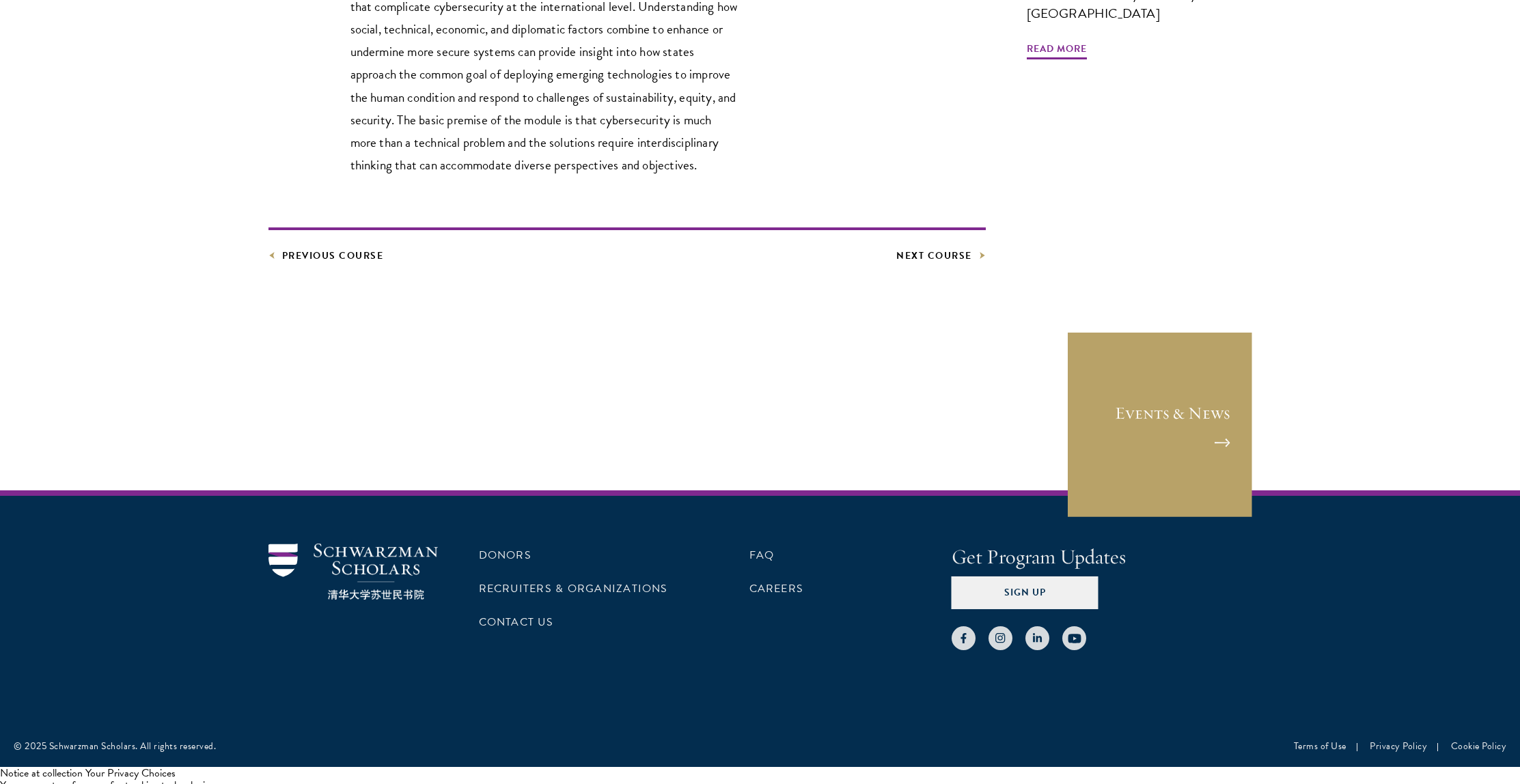
scroll to position [643, 0]
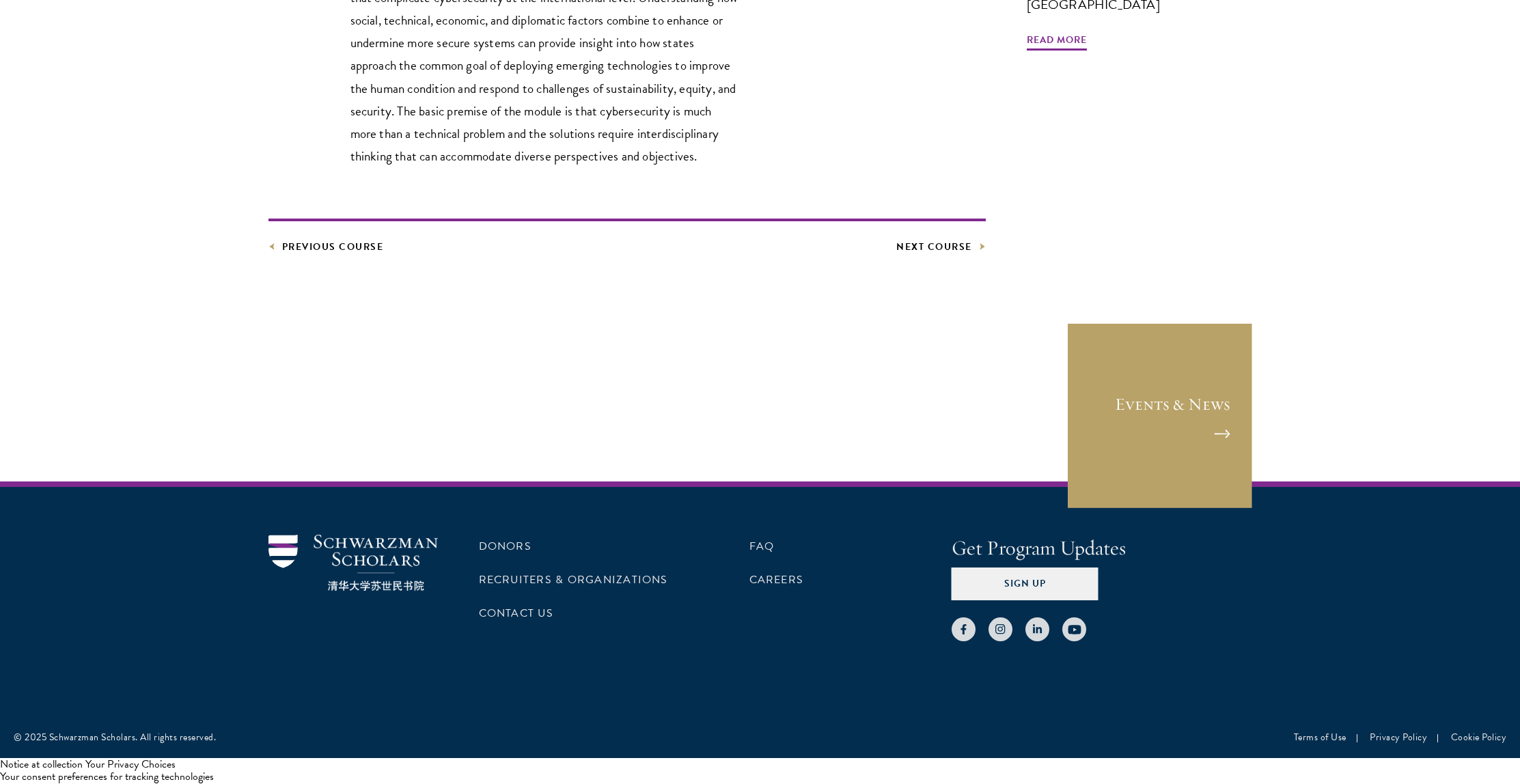
click at [508, 548] on link "Donors" at bounding box center [505, 546] width 52 height 17
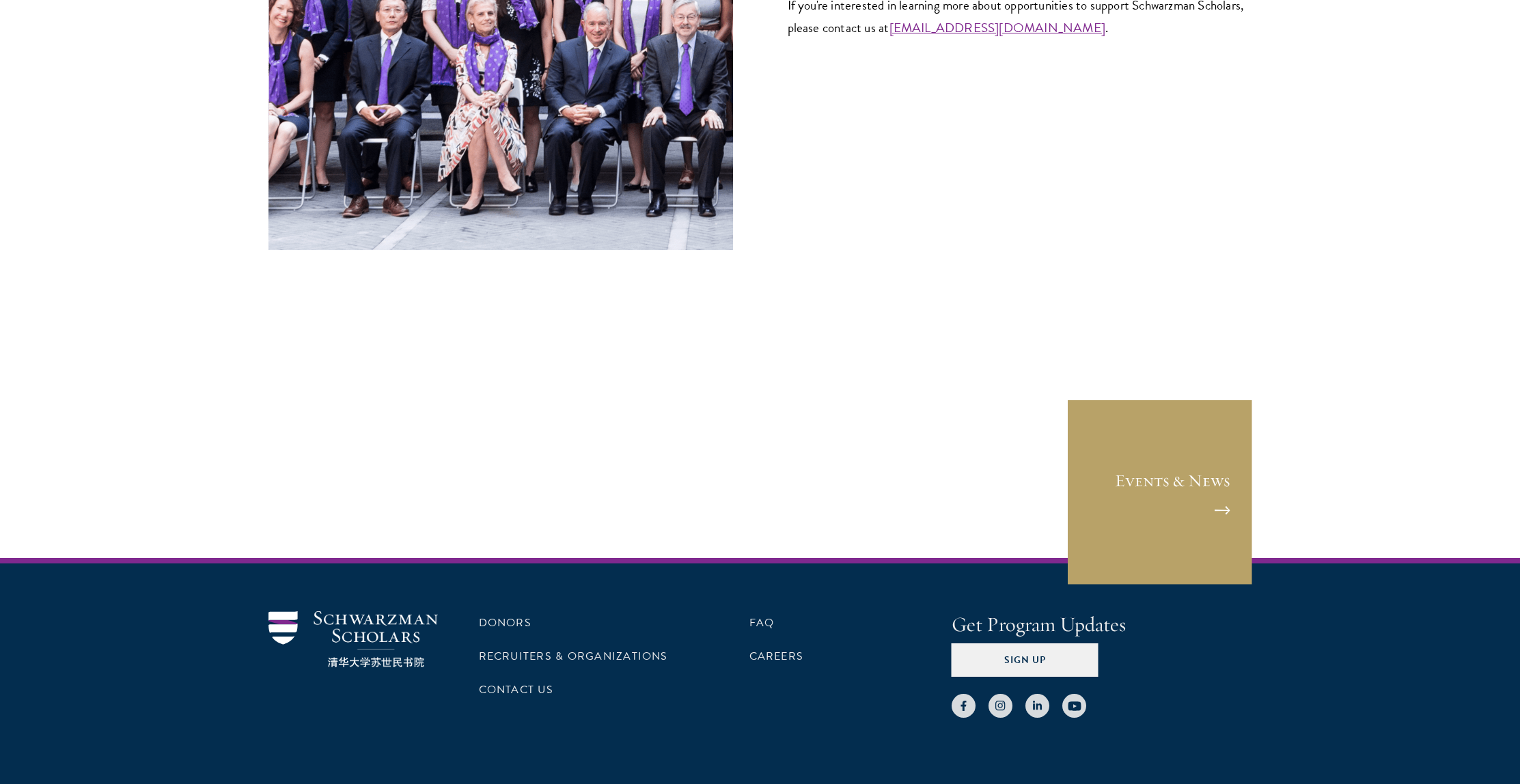
scroll to position [5551, 0]
